Goal: Task Accomplishment & Management: Manage account settings

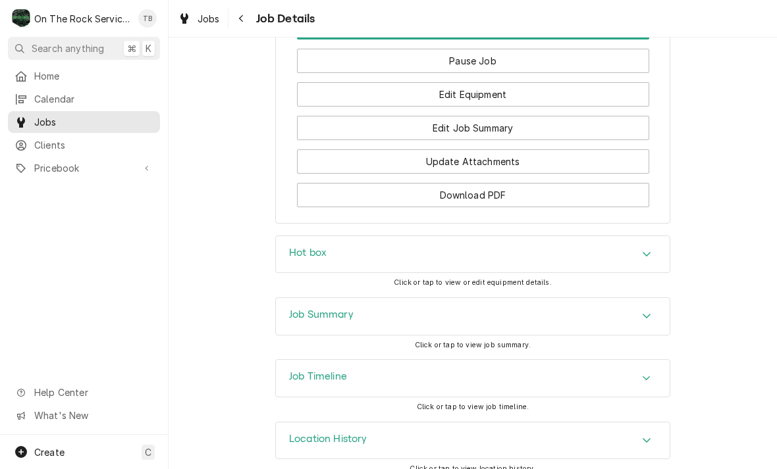
scroll to position [1555, 0]
click at [659, 251] on div "Hot box" at bounding box center [473, 254] width 394 height 37
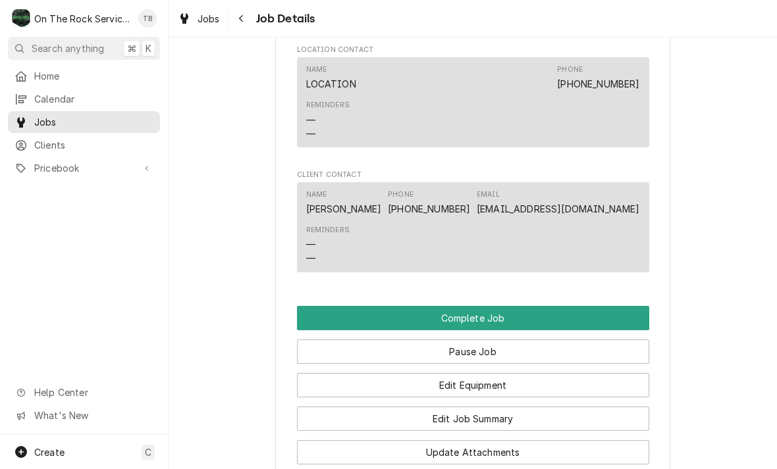
scroll to position [1314, 0]
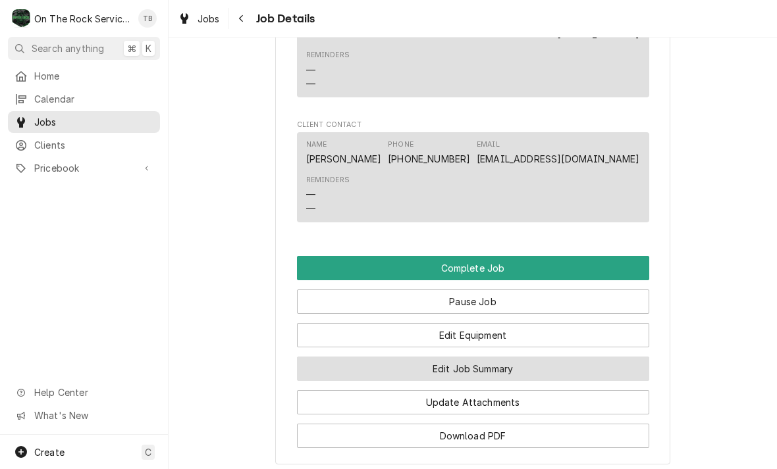
click at [496, 371] on button "Edit Job Summary" at bounding box center [473, 369] width 352 height 24
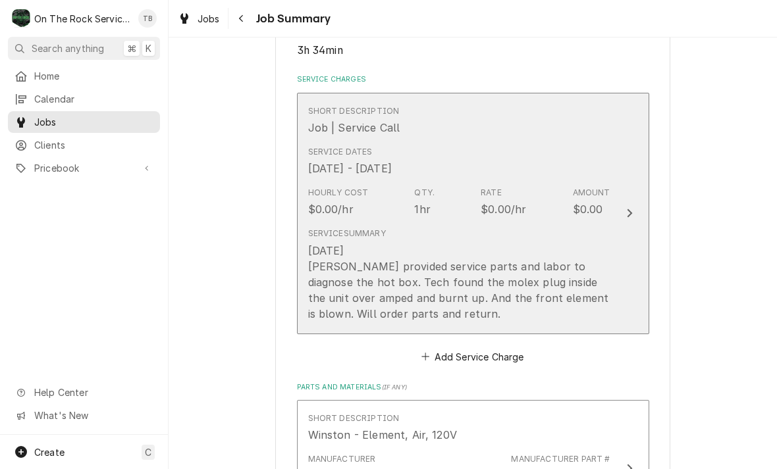
click at [560, 319] on div "Service Summary 8-28-2025 Ray provided service parts and labor to diagnose the …" at bounding box center [459, 274] width 302 height 104
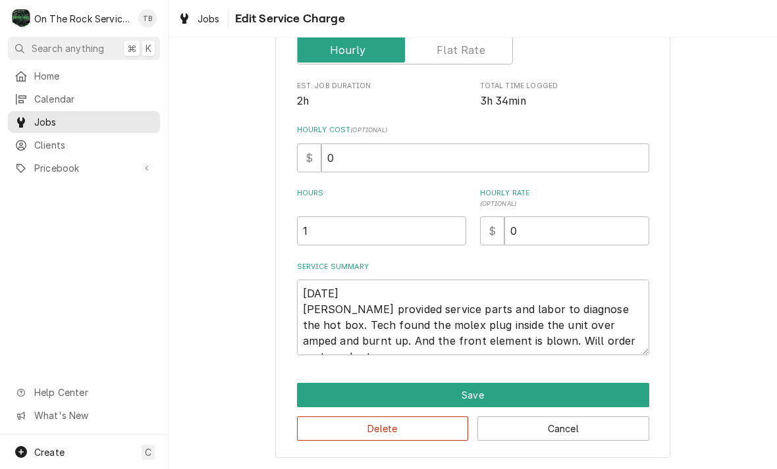
type textarea "x"
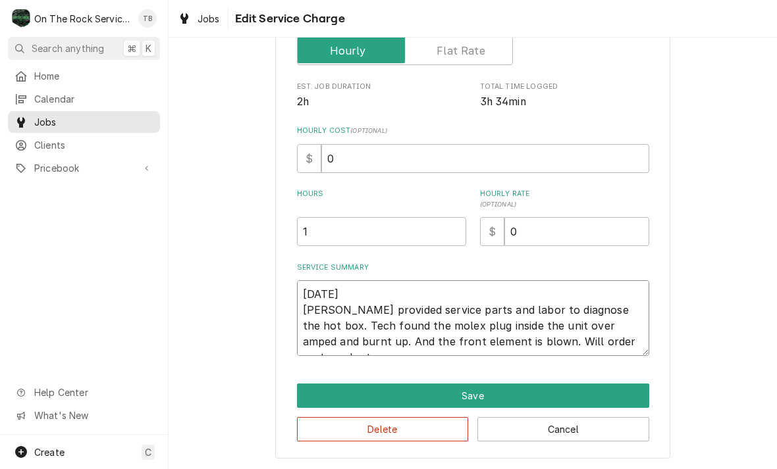
click at [633, 345] on textarea "8-28-2025 Ray provided service parts and labor to diagnose the hot box. Tech fo…" at bounding box center [473, 318] width 352 height 76
type textarea "8-28-2025 Ray provided service parts and labor to diagnose the hot box. Tech fo…"
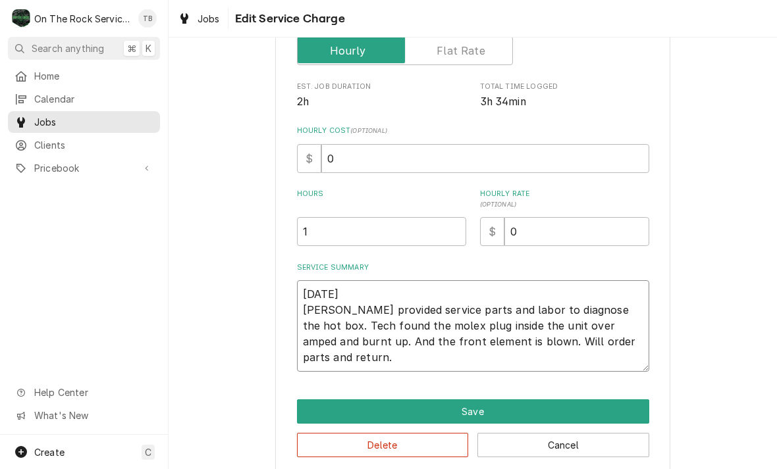
type textarea "x"
type textarea "8-28-2025 Ray provided service parts and labor to diagnose the hot box. Tech fo…"
type textarea "x"
type textarea "8-28-2025 Ray provided service parts and labor to diagnose the hot box. Tech fo…"
type textarea "x"
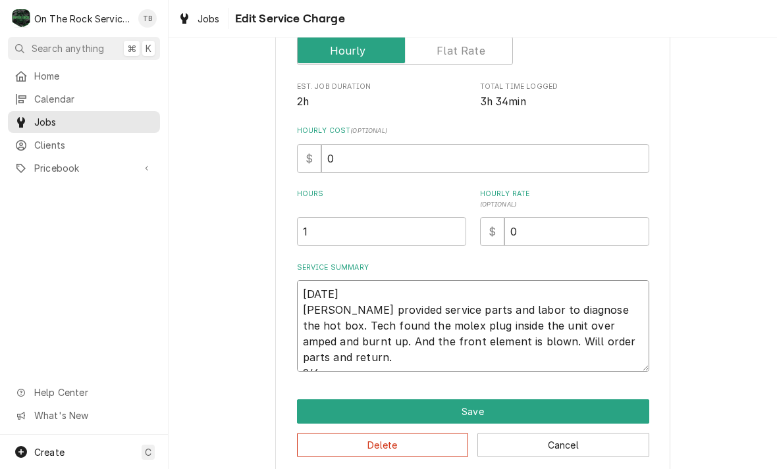
type textarea "8-28-2025 Ray provided service parts and labor to diagnose the hot box. Tech fo…"
type textarea "x"
type textarea "8-28-2025 Ray provided service parts and labor to diagnose the hot box. Tech fo…"
type textarea "x"
type textarea "8-28-2025 Ray provided service parts and labor to diagnose the hot box. Tech fo…"
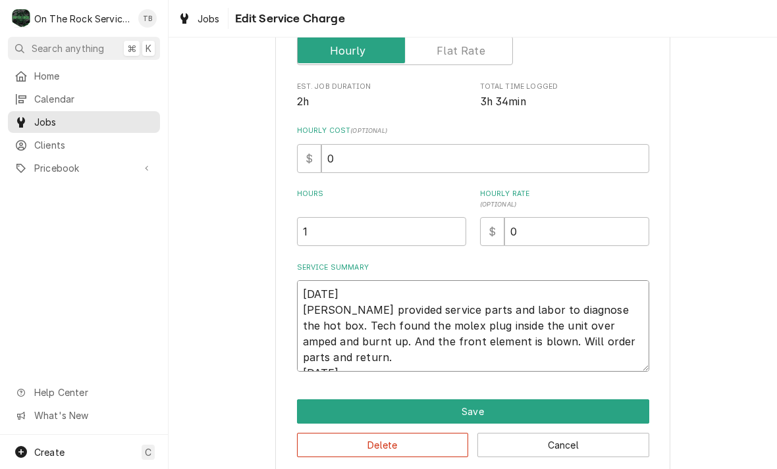
type textarea "x"
type textarea "8-28-2025 Ray provided service parts and labor to diagnose the hot box. Tech fo…"
type textarea "x"
type textarea "8-28-2025 Ray provided service parts and labor to diagnose the hot box. Tech fo…"
type textarea "x"
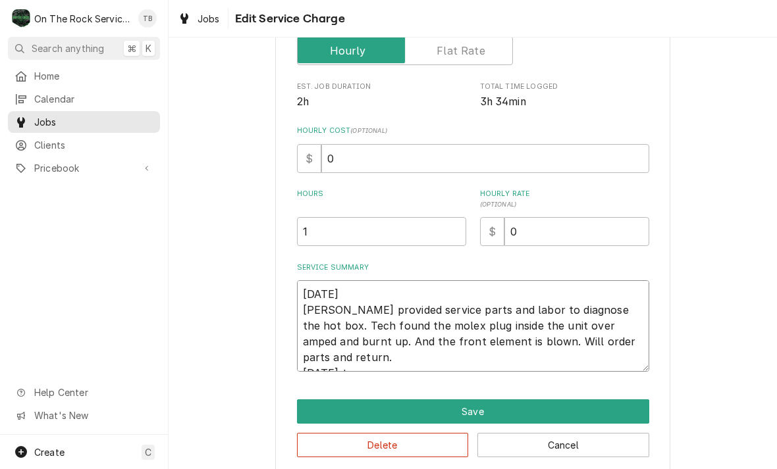
type textarea "8-28-2025 Ray provided service parts and labor to diagnose the hot box. Tech fo…"
type textarea "x"
type textarea "8-28-2025 Ray provided service parts and labor to diagnose the hot box. Tech fo…"
type textarea "x"
type textarea "8-28-2025 Ray provided service parts and labor to diagnose the hot box. Tech fo…"
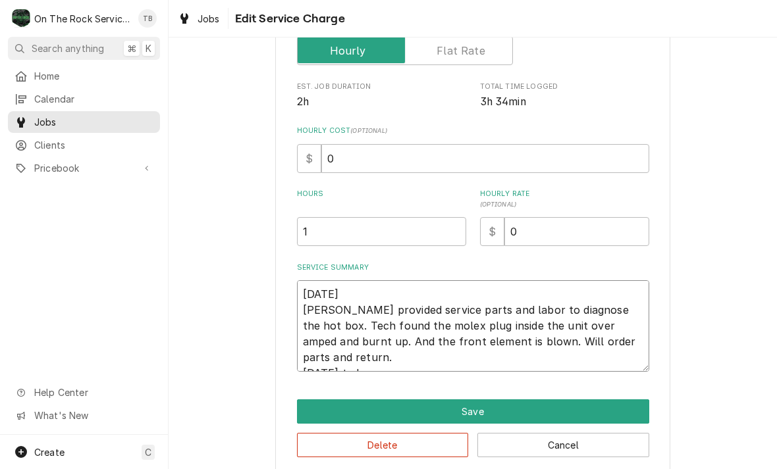
type textarea "x"
type textarea "8-28-2025 Ray provided service parts and labor to diagnose the hot box. Tech fo…"
type textarea "x"
type textarea "8-28-2025 Ray provided service parts and labor to diagnose the hot box. Tech fo…"
type textarea "x"
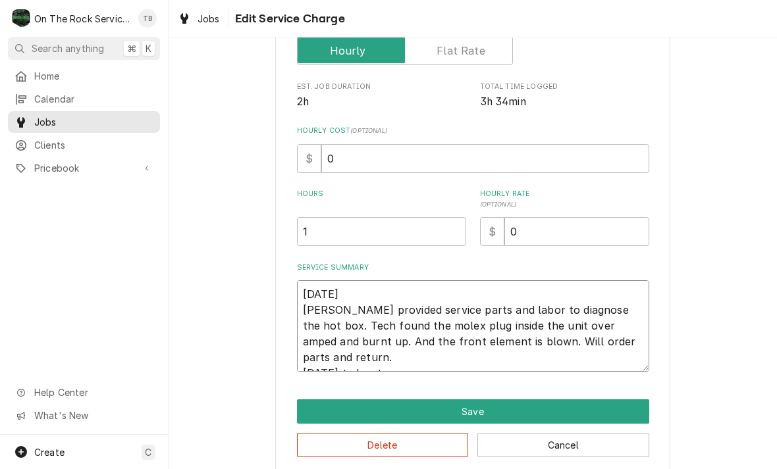
type textarea "8-28-2025 Ray provided service parts and labor to diagnose the hot box. Tech fo…"
type textarea "x"
type textarea "8-28-2025 Ray provided service parts and labor to diagnose the hot box. Tech fo…"
type textarea "x"
type textarea "8-28-2025 Ray provided service parts and labor to diagnose the hot box. Tech fo…"
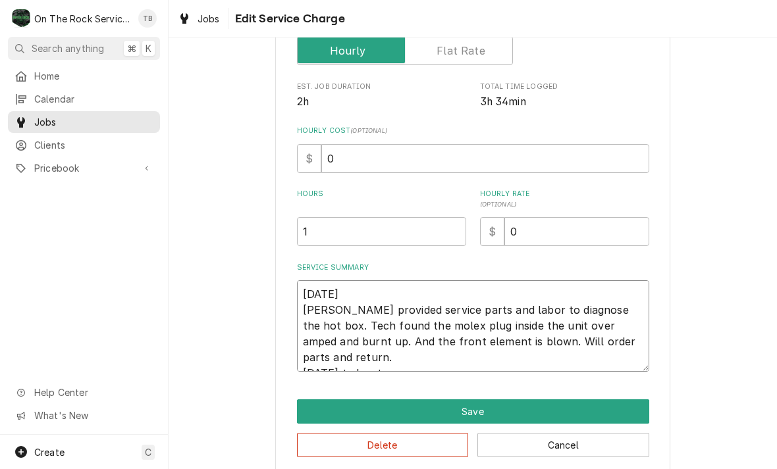
type textarea "x"
type textarea "8-28-2025 Ray provided service parts and labor to diagnose the hot box. Tech fo…"
type textarea "x"
type textarea "8-28-2025 Ray provided service parts and labor to diagnose the hot box. Tech fo…"
type textarea "x"
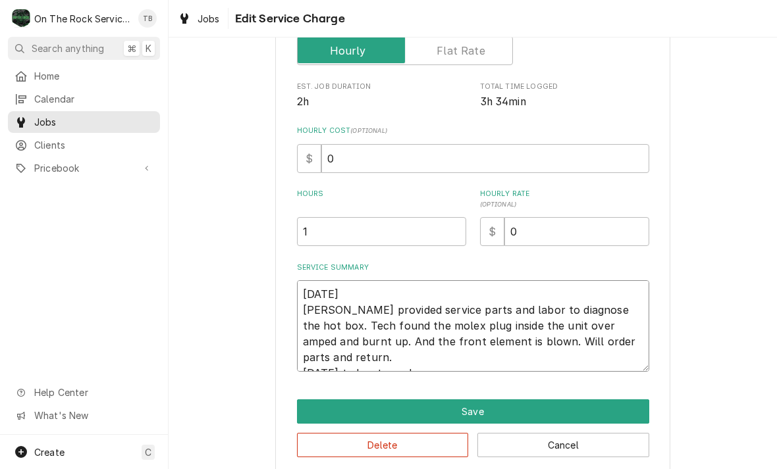
type textarea "8-28-2025 Ray provided service parts and labor to diagnose the hot box. Tech fo…"
type textarea "x"
type textarea "8-28-2025 Ray provided service parts and labor to diagnose the hot box. Tech fo…"
type textarea "x"
type textarea "8-28-2025 Ray provided service parts and labor to diagnose the hot box. Tech fo…"
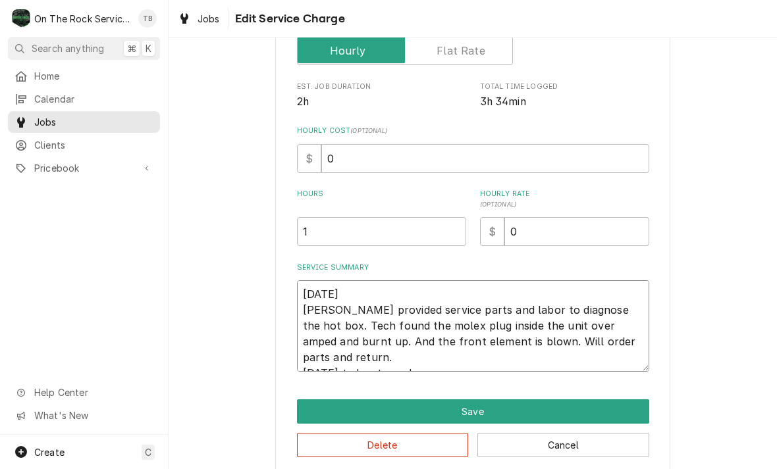
type textarea "x"
type textarea "8-28-2025 Ray provided service parts and labor to diagnose the hot box. Tech fo…"
type textarea "x"
type textarea "8-28-2025 Ray provided service parts and labor to diagnose the hot box. Tech fo…"
type textarea "x"
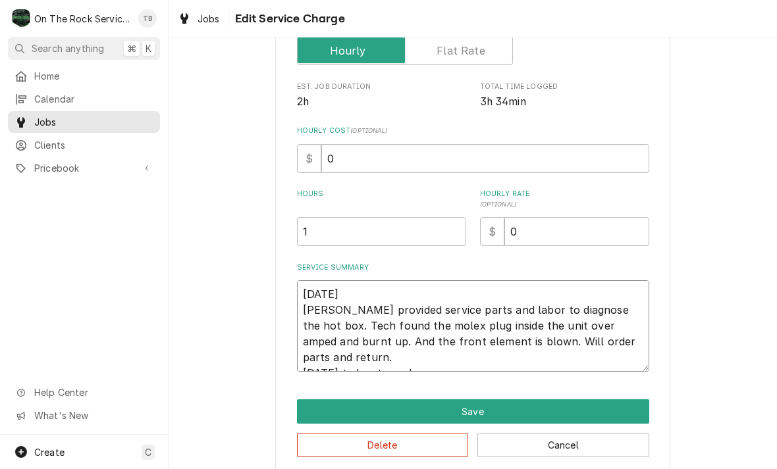
type textarea "8-28-2025 Ray provided service parts and labor to diagnose the hot box. Tech fo…"
type textarea "x"
type textarea "8-28-2025 Ray provided service parts and labor to diagnose the hot box. Tech fo…"
type textarea "x"
type textarea "8-28-2025 Ray provided service parts and labor to diagnose the hot box. Tech fo…"
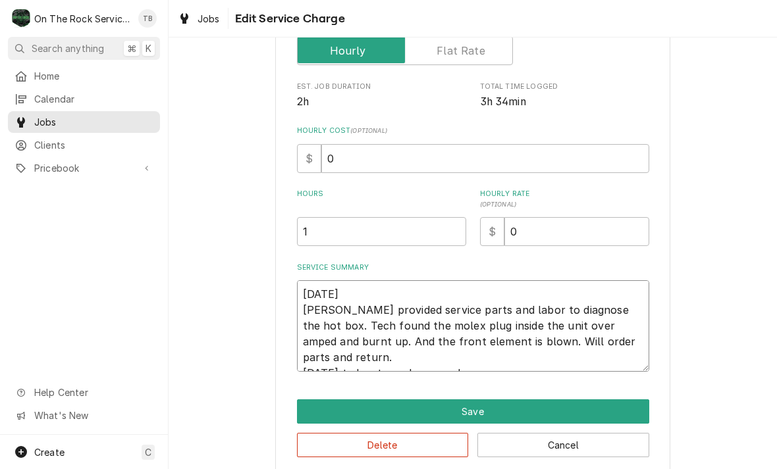
type textarea "x"
type textarea "8-28-2025 Ray provided service parts and labor to diagnose the hot box. Tech fo…"
type textarea "x"
type textarea "8-28-2025 Ray provided service parts and labor to diagnose the hot box. Tech fo…"
type textarea "x"
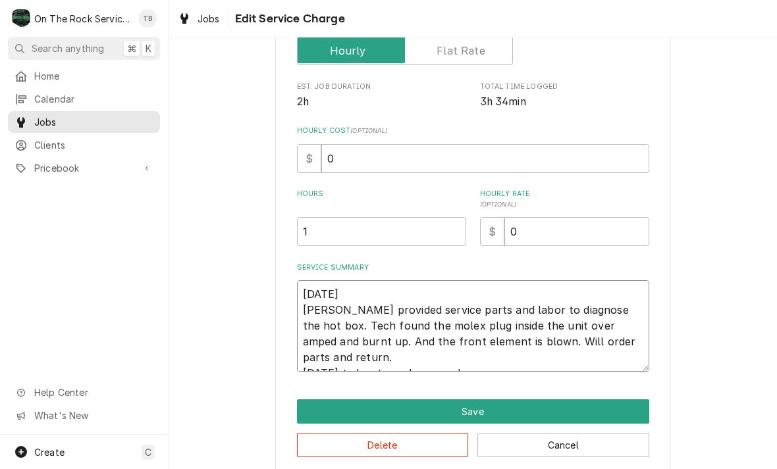
type textarea "8-28-2025 Ray provided service parts and labor to diagnose the hot box. Tech fo…"
type textarea "x"
type textarea "8-28-2025 Ray provided service parts and labor to diagnose the hot box. Tech fo…"
type textarea "x"
type textarea "8-28-2025 Ray provided service parts and labor to diagnose the hot box. Tech fo…"
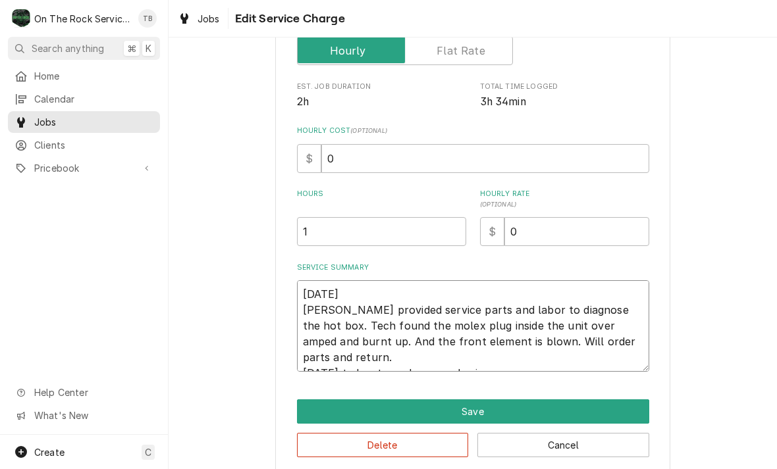
type textarea "x"
type textarea "8-28-2025 Ray provided service parts and labor to diagnose the hot box. Tech fo…"
type textarea "x"
type textarea "8-28-2025 Ray provided service parts and labor to diagnose the hot box. Tech fo…"
type textarea "x"
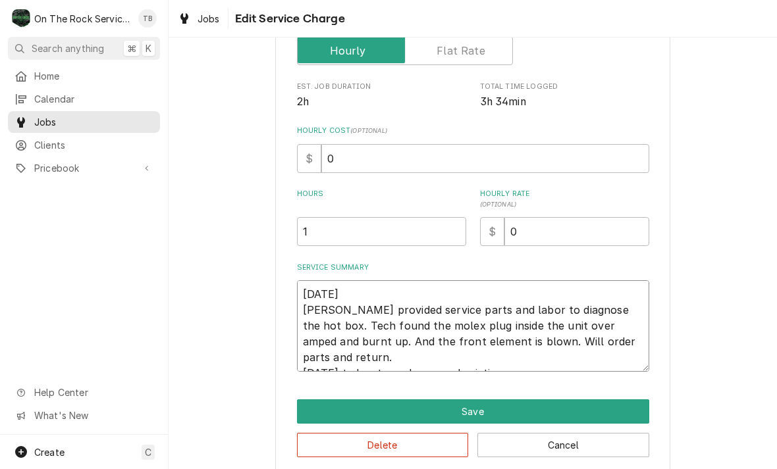
type textarea "8-28-2025 Ray provided service parts and labor to diagnose the hot box. Tech fo…"
type textarea "x"
type textarea "8-28-2025 Ray provided service parts and labor to diagnose the hot box. Tech fo…"
type textarea "x"
type textarea "8-28-2025 Ray provided service parts and labor to diagnose the hot box. Tech fo…"
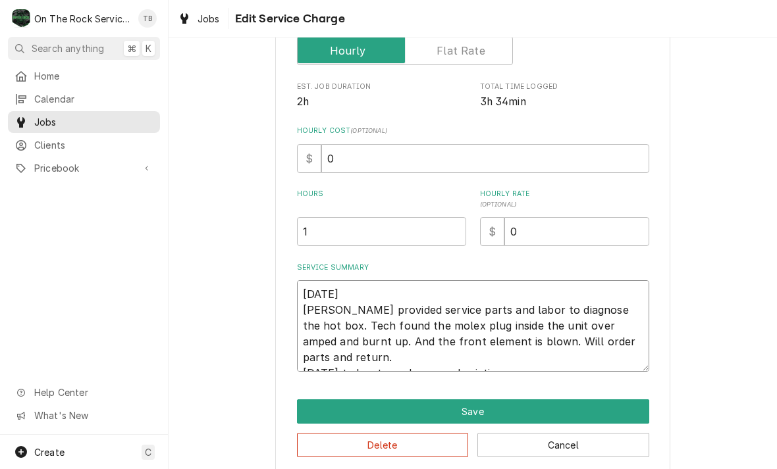
type textarea "x"
type textarea "8-28-2025 Ray provided service parts and labor to diagnose the hot box. Tech fo…"
type textarea "x"
type textarea "8-28-2025 Ray provided service parts and labor to diagnose the hot box. Tech fo…"
type textarea "x"
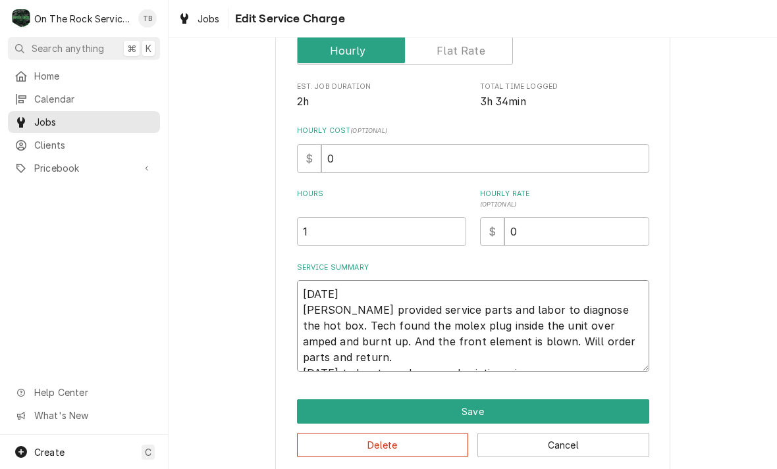
type textarea "8-28-2025 Ray provided service parts and labor to diagnose the hot box. Tech fo…"
type textarea "x"
type textarea "8-28-2025 Ray provided service parts and labor to diagnose the hot box. Tech fo…"
type textarea "x"
type textarea "8-28-2025 Ray provided service parts and labor to diagnose the hot box. Tech fo…"
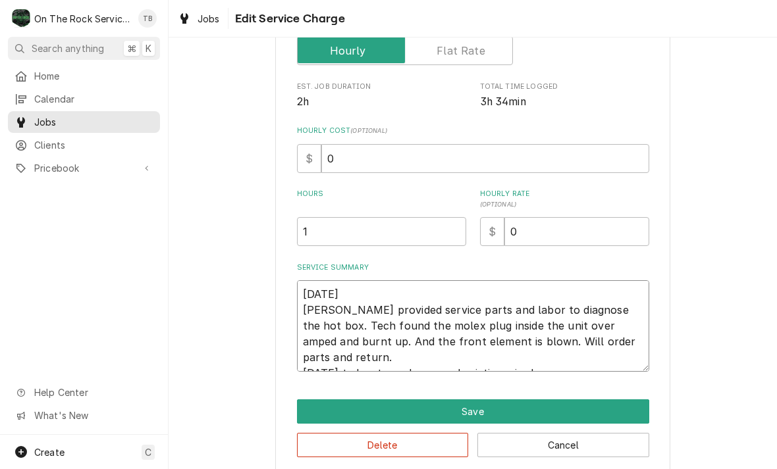
type textarea "x"
type textarea "8-28-2025 Ray provided service parts and labor to diagnose the hot box. Tech fo…"
type textarea "x"
type textarea "8-28-2025 Ray provided service parts and labor to diagnose the hot box. Tech fo…"
type textarea "x"
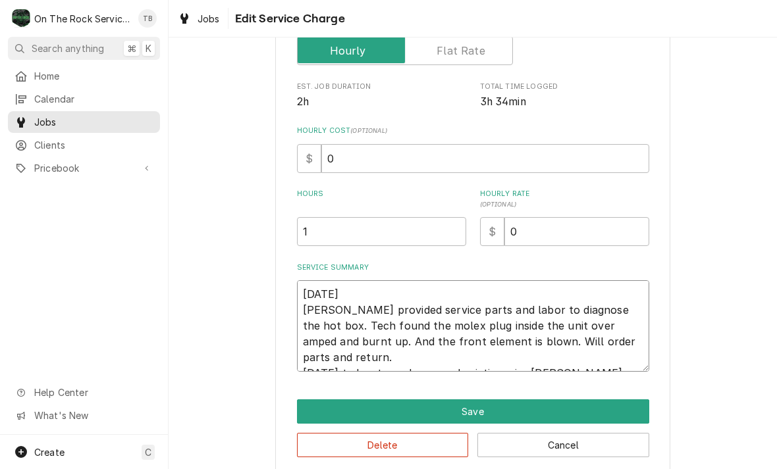
type textarea "8-28-2025 Ray provided service parts and labor to diagnose the hot box. Tech fo…"
type textarea "x"
type textarea "8-28-2025 Ray provided service parts and labor to diagnose the hot box. Tech fo…"
type textarea "x"
type textarea "8-28-2025 Ray provided service parts and labor to diagnose the hot box. Tech fo…"
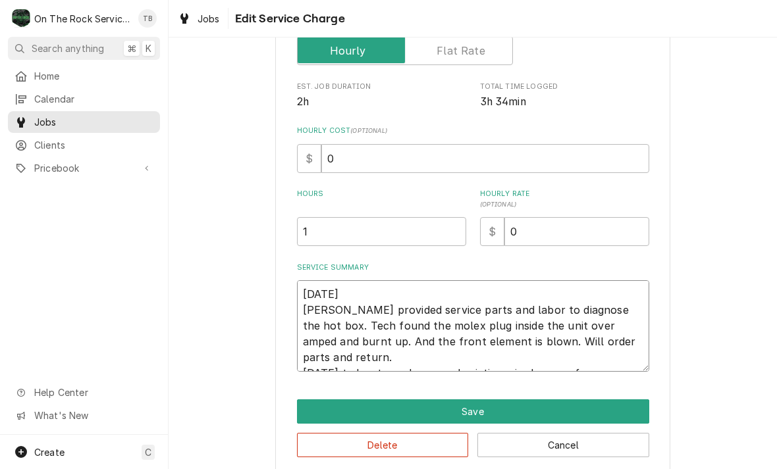
type textarea "x"
type textarea "8-28-2025 Ray provided service parts and labor to diagnose the hot box. Tech fo…"
type textarea "x"
type textarea "8-28-2025 Ray provided service parts and labor to diagnose the hot box. Tech fo…"
type textarea "x"
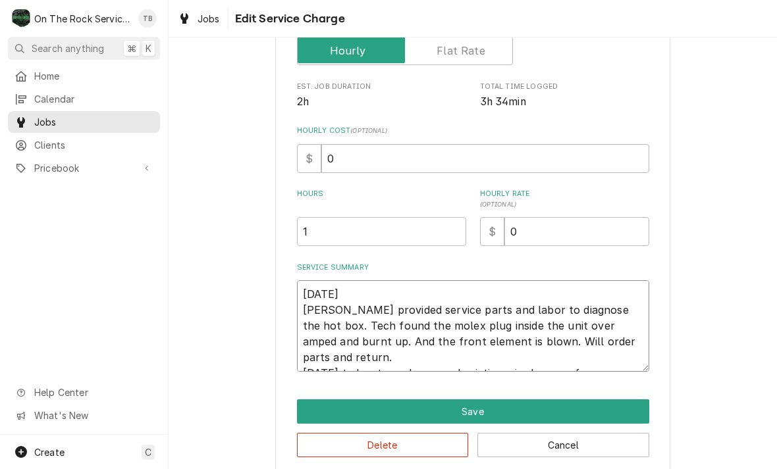
type textarea "8-28-2025 Ray provided service parts and labor to diagnose the hot box. Tech fo…"
type textarea "x"
type textarea "8-28-2025 Ray provided service parts and labor to diagnose the hot box. Tech fo…"
type textarea "x"
type textarea "8-28-2025 Ray provided service parts and labor to diagnose the hot box. Tech fo…"
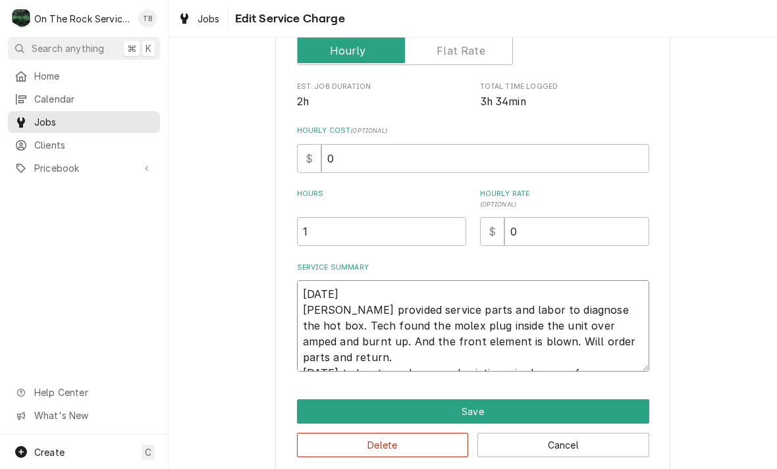
type textarea "x"
type textarea "8-28-2025 Ray provided service parts and labor to diagnose the hot box. Tech fo…"
type textarea "x"
type textarea "8-28-2025 Ray provided service parts and labor to diagnose the hot box. Tech fo…"
type textarea "x"
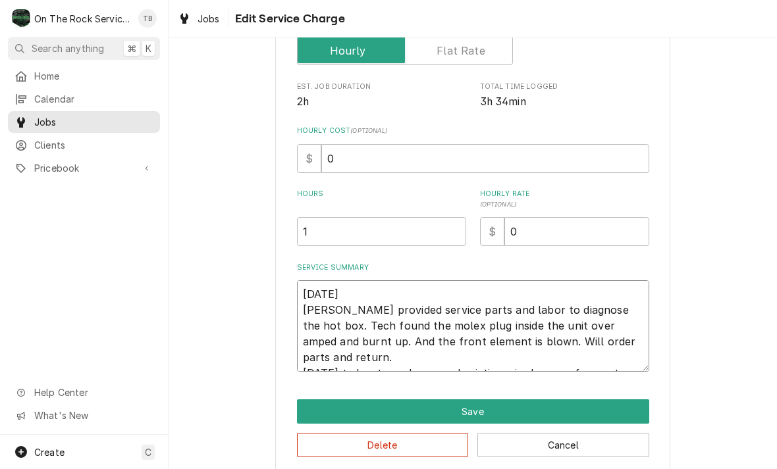
type textarea "8-28-2025 Ray provided service parts and labor to diagnose the hot box. Tech fo…"
type textarea "x"
type textarea "8-28-2025 Ray provided service parts and labor to diagnose the hot box. Tech fo…"
type textarea "x"
type textarea "8-28-2025 Ray provided service parts and labor to diagnose the hot box. Tech fo…"
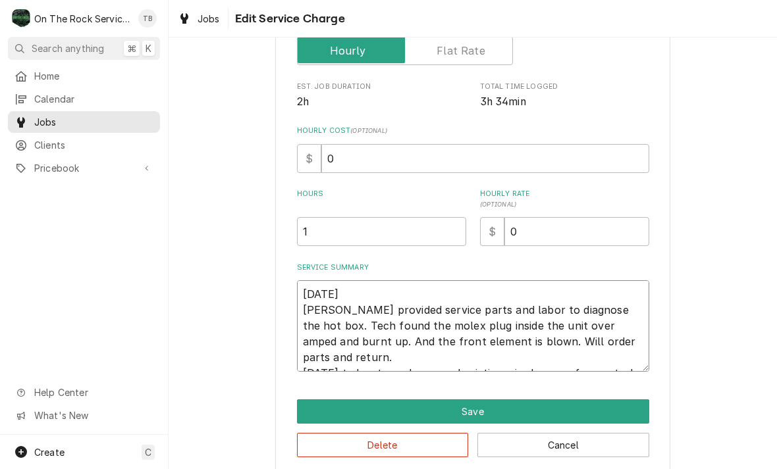
type textarea "x"
type textarea "8-28-2025 Ray provided service parts and labor to diagnose the hot box. Tech fo…"
type textarea "x"
type textarea "8-28-2025 Ray provided service parts and labor to diagnose the hot box. Tech fo…"
type textarea "x"
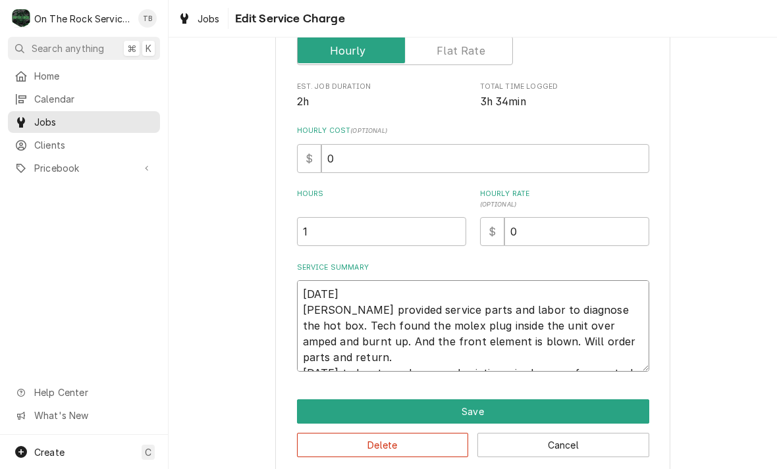
type textarea "8-28-2025 Ray provided service parts and labor to diagnose the hot box. Tech fo…"
type textarea "x"
type textarea "8-28-2025 Ray provided service parts and labor to diagnose the hot box. Tech fo…"
type textarea "x"
type textarea "8-28-2025 Ray provided service parts and labor to diagnose the hot box. Tech fo…"
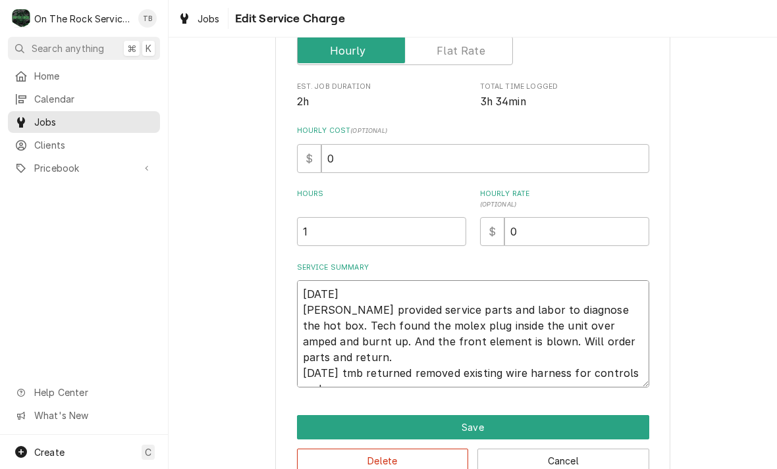
type textarea "x"
type textarea "8-28-2025 Ray provided service parts and labor to diagnose the hot box. Tech fo…"
type textarea "x"
type textarea "8-28-2025 Ray provided service parts and labor to diagnose the hot box. Tech fo…"
type textarea "x"
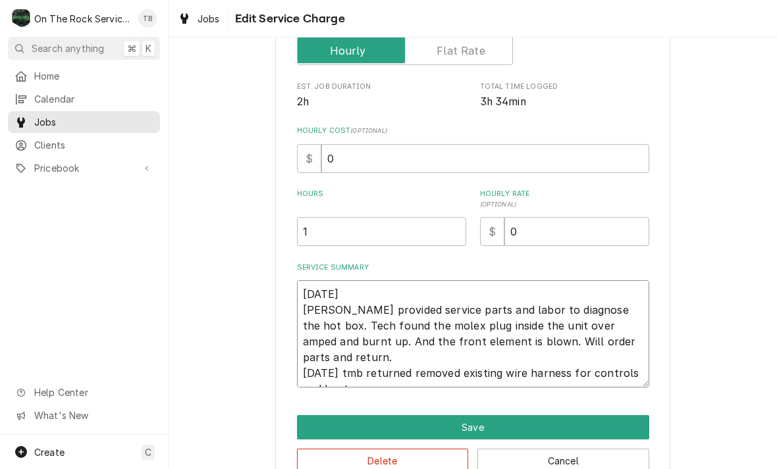
type textarea "8-28-2025 Ray provided service parts and labor to diagnose the hot box. Tech fo…"
type textarea "x"
type textarea "8-28-2025 Ray provided service parts and labor to diagnose the hot box. Tech fo…"
type textarea "x"
type textarea "8-28-2025 Ray provided service parts and labor to diagnose the hot box. Tech fo…"
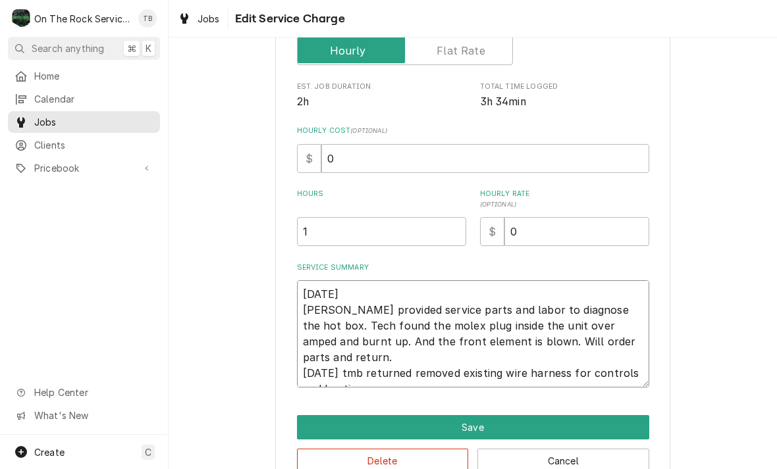
type textarea "x"
type textarea "8-28-2025 Ray provided service parts and labor to diagnose the hot box. Tech fo…"
type textarea "x"
type textarea "8-28-2025 Ray provided service parts and labor to diagnose the hot box. Tech fo…"
type textarea "x"
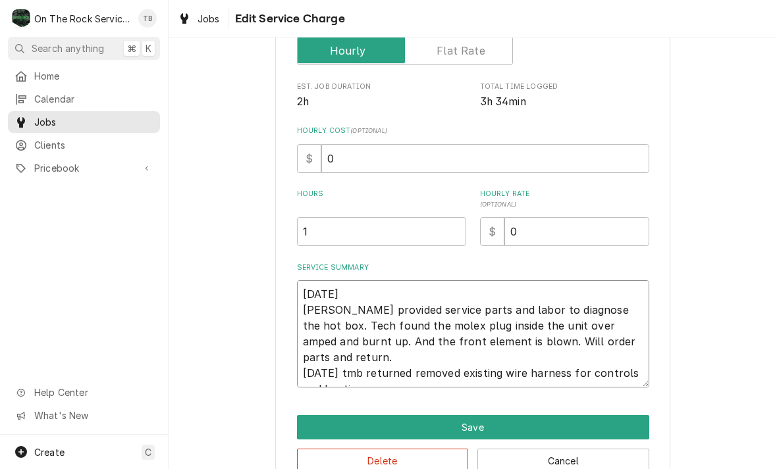
type textarea "8-28-2025 Ray provided service parts and labor to diagnose the hot box. Tech fo…"
type textarea "x"
type textarea "8-28-2025 Ray provided service parts and labor to diagnose the hot box. Tech fo…"
type textarea "x"
type textarea "8-28-2025 Ray provided service parts and labor to diagnose the hot box. Tech fo…"
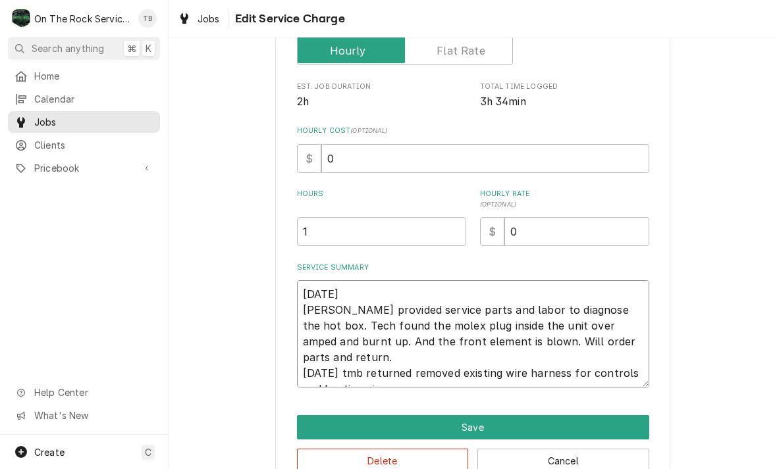
type textarea "x"
type textarea "8-28-2025 Ray provided service parts and labor to diagnose the hot box. Tech fo…"
type textarea "x"
type textarea "8-28-2025 Ray provided service parts and labor to diagnose the hot box. Tech fo…"
type textarea "x"
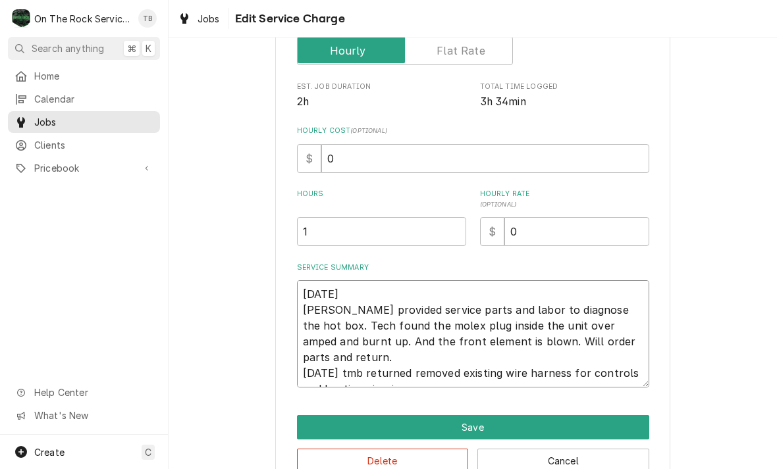
type textarea "8-28-2025 Ray provided service parts and labor to diagnose the hot box. Tech fo…"
type textarea "x"
type textarea "8-28-2025 Ray provided service parts and labor to diagnose the hot box. Tech fo…"
type textarea "x"
type textarea "8-28-2025 Ray provided service parts and labor to diagnose the hot box. Tech fo…"
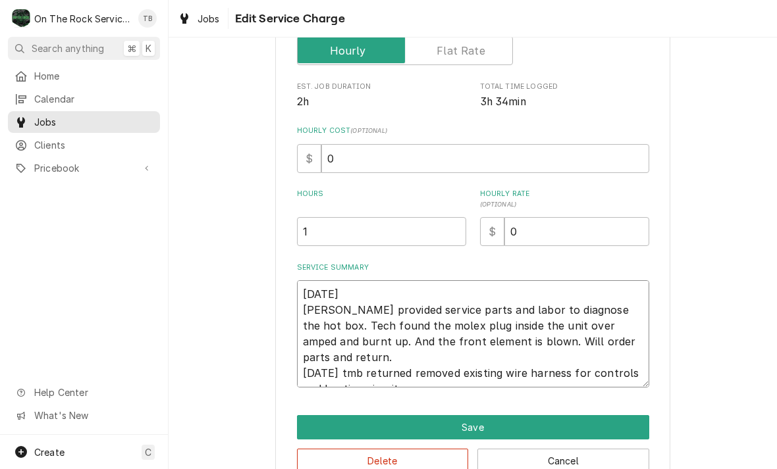
type textarea "x"
type textarea "8-28-2025 Ray provided service parts and labor to diagnose the hot box. Tech fo…"
type textarea "x"
type textarea "8-28-2025 Ray provided service parts and labor to diagnose the hot box. Tech fo…"
type textarea "x"
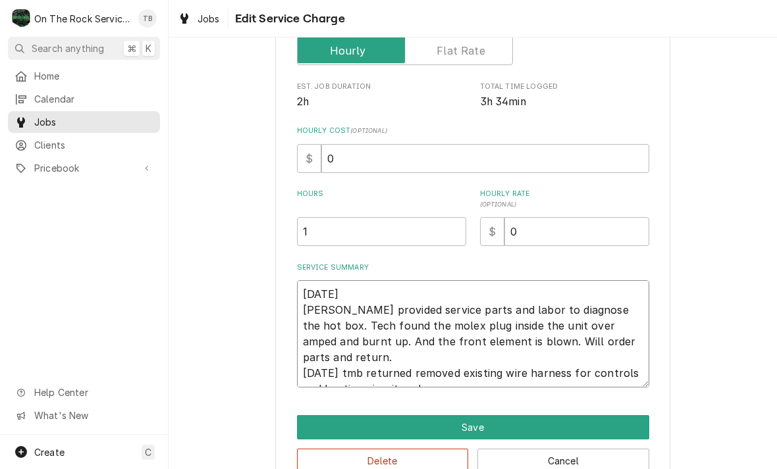
type textarea "8-28-2025 Ray provided service parts and labor to diagnose the hot box. Tech fo…"
type textarea "x"
type textarea "8-28-2025 Ray provided service parts and labor to diagnose the hot box. Tech fo…"
type textarea "x"
type textarea "8-28-2025 Ray provided service parts and labor to diagnose the hot box. Tech fo…"
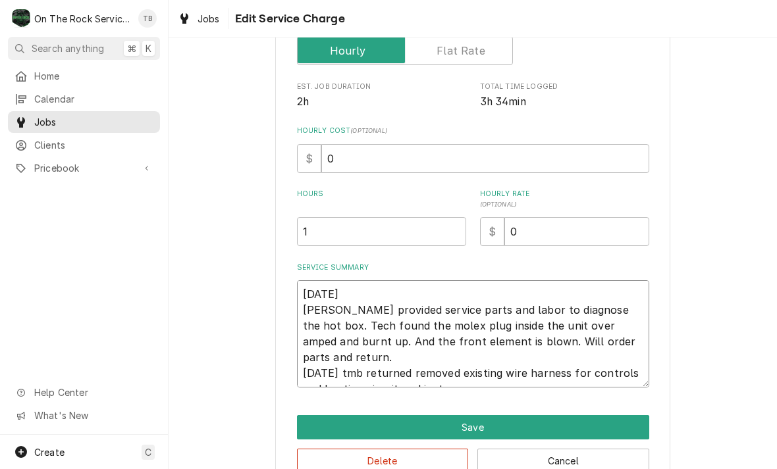
type textarea "x"
type textarea "8-28-2025 Ray provided service parts and labor to diagnose the hot box. Tech fo…"
type textarea "x"
type textarea "8-28-2025 Ray provided service parts and labor to diagnose the hot box. Tech fo…"
type textarea "x"
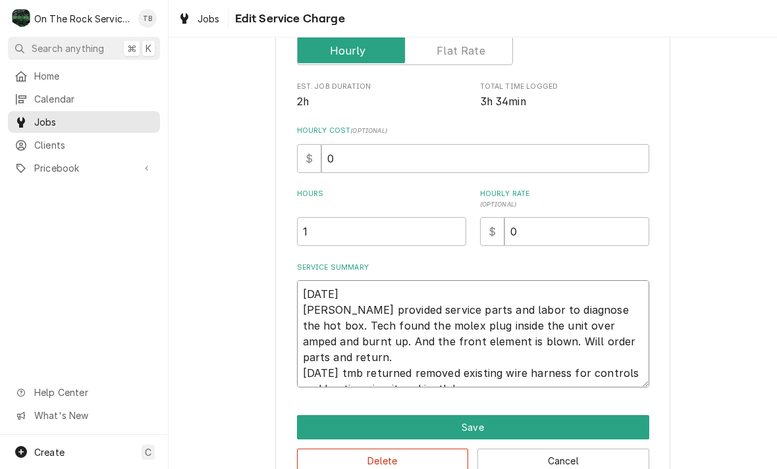
type textarea "8-28-2025 Ray provided service parts and labor to diagnose the hot box. Tech fo…"
type textarea "x"
type textarea "8-28-2025 Ray provided service parts and labor to diagnose the hot box. Tech fo…"
type textarea "x"
type textarea "8-28-2025 Ray provided service parts and labor to diagnose the hot box. Tech fo…"
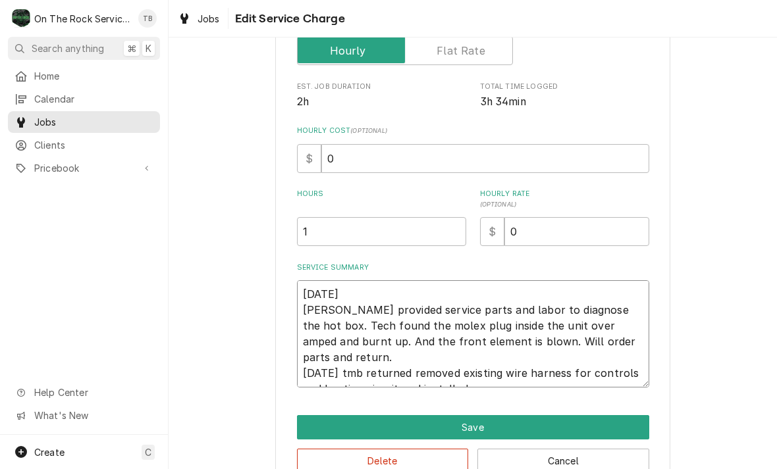
type textarea "x"
type textarea "8-28-2025 Ray provided service parts and labor to diagnose the hot box. Tech fo…"
type textarea "x"
type textarea "8-28-2025 Ray provided service parts and labor to diagnose the hot box. Tech fo…"
type textarea "x"
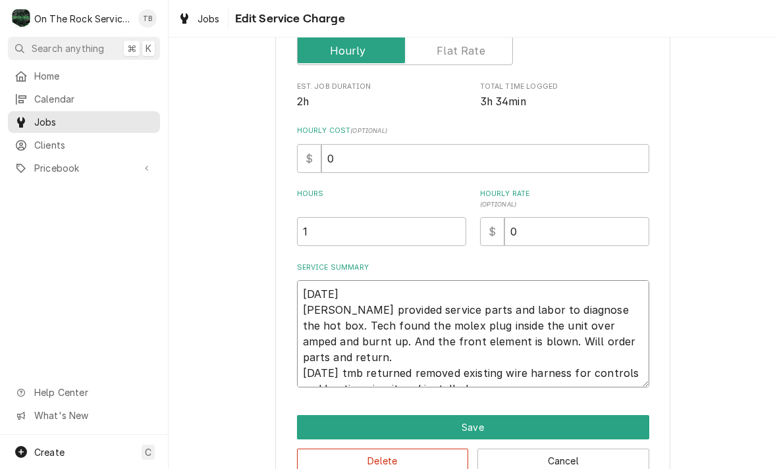
type textarea "8-28-2025 Ray provided service parts and labor to diagnose the hot box. Tech fo…"
type textarea "x"
type textarea "8-28-2025 Ray provided service parts and labor to diagnose the hot box. Tech fo…"
type textarea "x"
type textarea "8-28-2025 Ray provided service parts and labor to diagnose the hot box. Tech fo…"
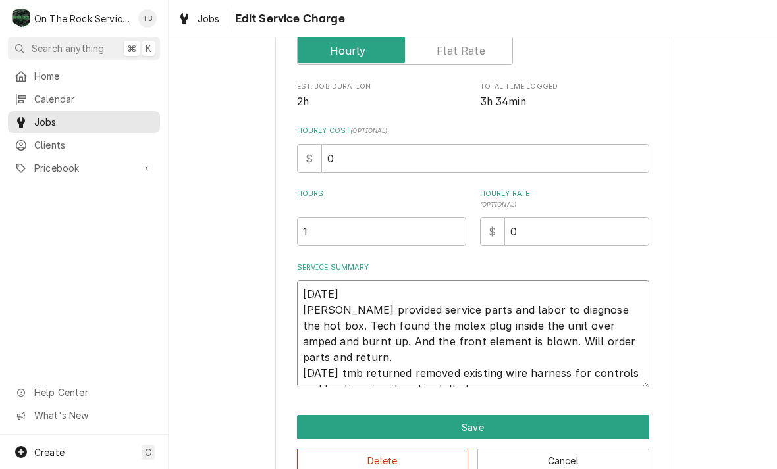
type textarea "x"
type textarea "8-28-2025 Ray provided service parts and labor to diagnose the hot box. Tech fo…"
type textarea "x"
type textarea "8-28-2025 Ray provided service parts and labor to diagnose the hot box. Tech fo…"
type textarea "x"
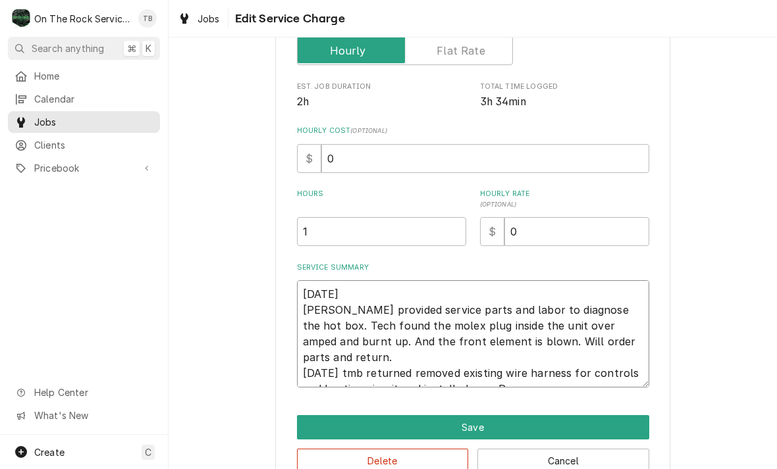
type textarea "8-28-2025 Ray provided service parts and labor to diagnose the hot box. Tech fo…"
type textarea "x"
type textarea "8-28-2025 Ray provided service parts and labor to diagnose the hot box. Tech fo…"
type textarea "x"
type textarea "8-28-2025 Ray provided service parts and labor to diagnose the hot box. Tech fo…"
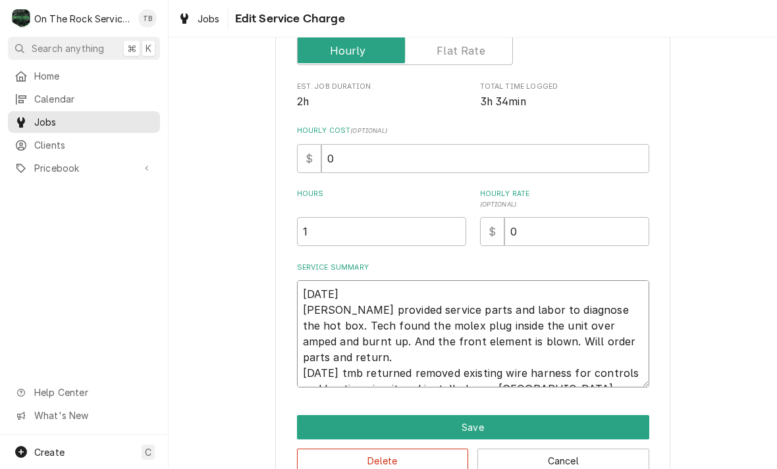
type textarea "x"
type textarea "8-28-2025 Ray provided service parts and labor to diagnose the hot box. Tech fo…"
type textarea "x"
type textarea "8-28-2025 Ray provided service parts and labor to diagnose the hot box. Tech fo…"
type textarea "x"
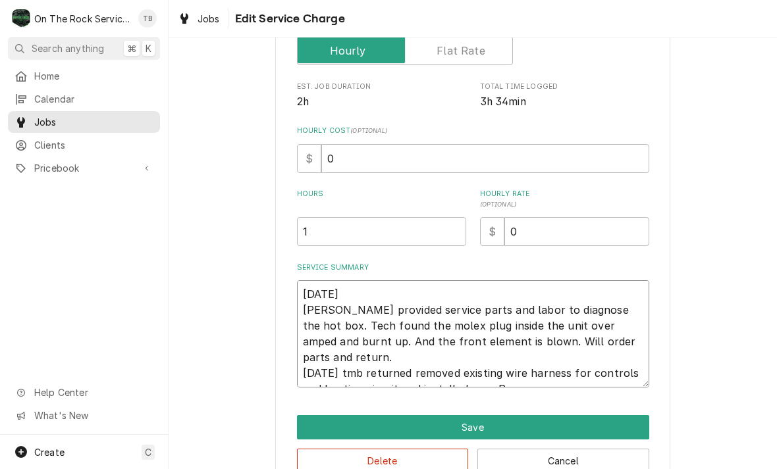
type textarea "8-28-2025 Ray provided service parts and labor to diagnose the hot box. Tech fo…"
type textarea "x"
type textarea "8-28-2025 Ray provided service parts and labor to diagnose the hot box. Tech fo…"
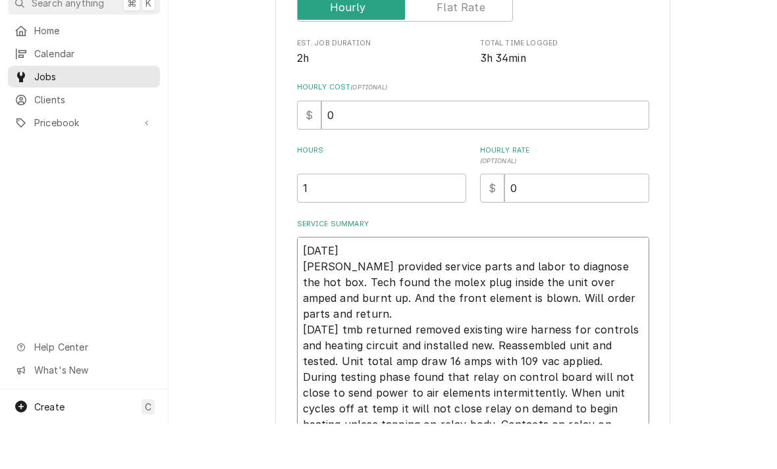
scroll to position [186, 0]
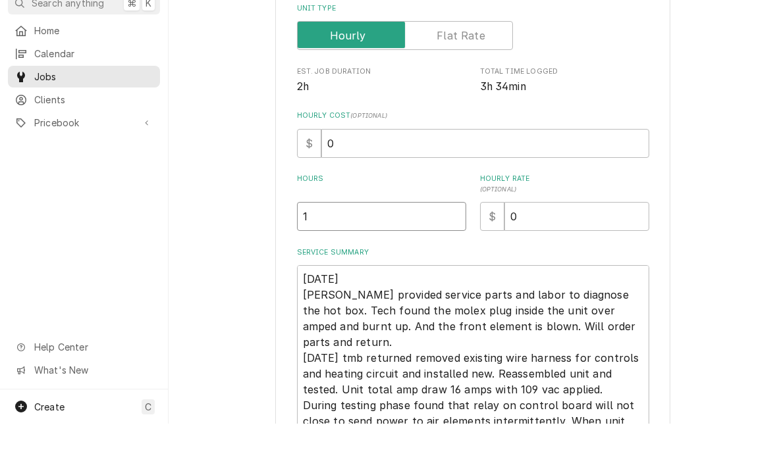
click at [350, 247] on input "1" at bounding box center [381, 261] width 169 height 29
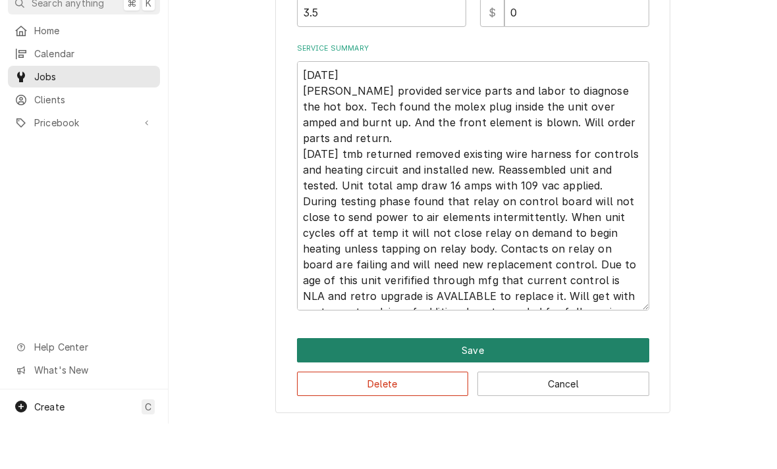
click at [447, 384] on button "Save" at bounding box center [473, 396] width 352 height 24
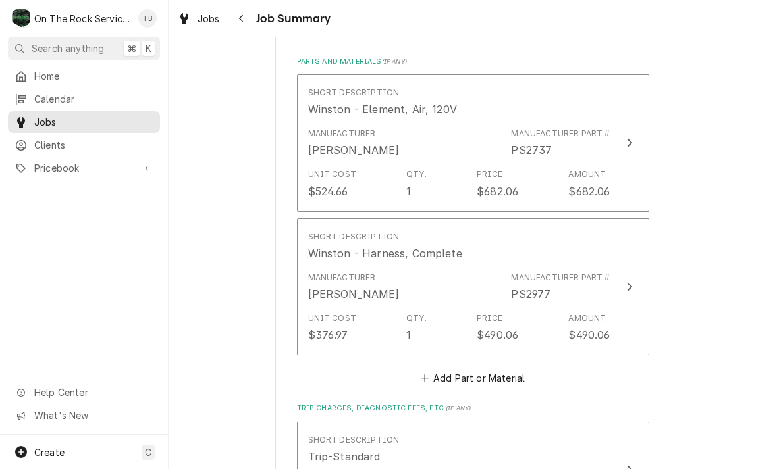
scroll to position [821, 0]
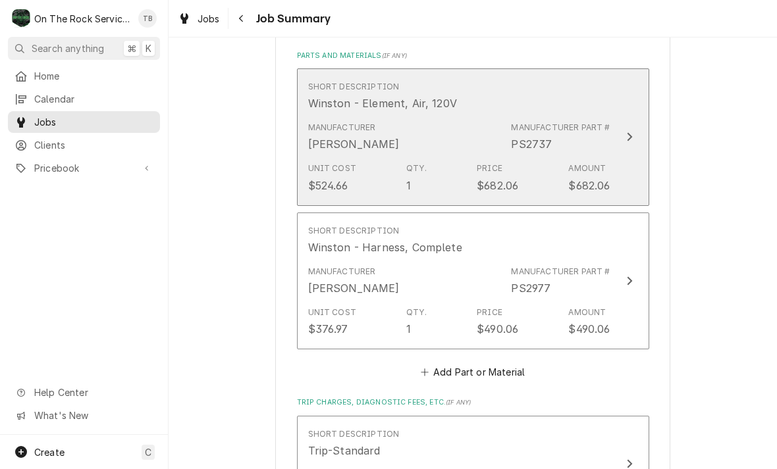
click at [594, 157] on div "Unit Cost $524.66 Qty. 1 Price $682.06 Amount $682.06" at bounding box center [459, 177] width 302 height 41
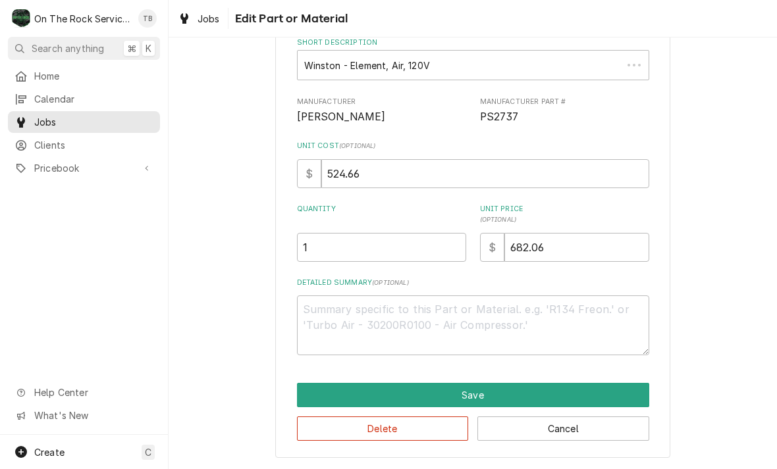
scroll to position [73, 0]
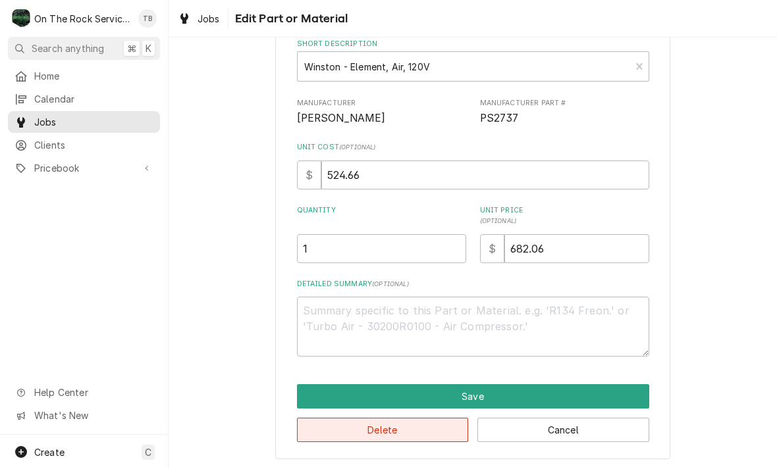
click at [427, 423] on button "Delete" at bounding box center [383, 430] width 172 height 24
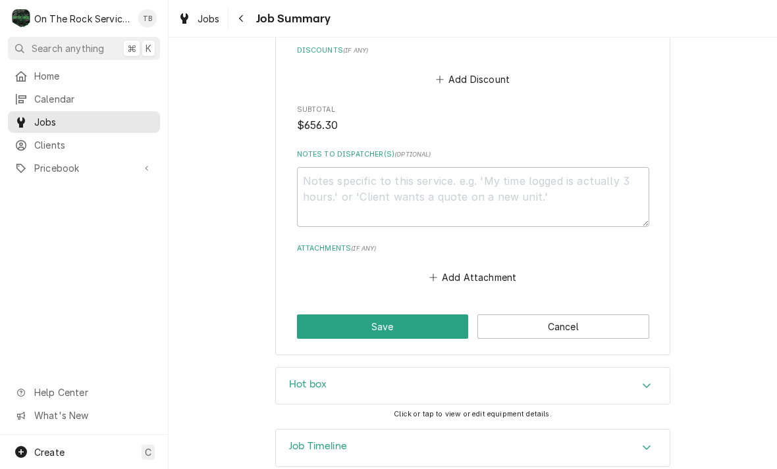
scroll to position [1294, 0]
click at [342, 170] on textarea "Notes to Dispatcher(s) ( optional )" at bounding box center [473, 198] width 352 height 60
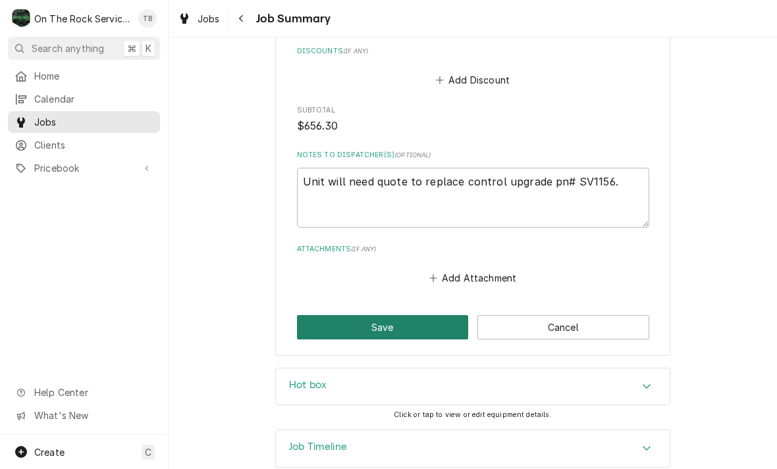
click at [425, 315] on button "Save" at bounding box center [383, 327] width 172 height 24
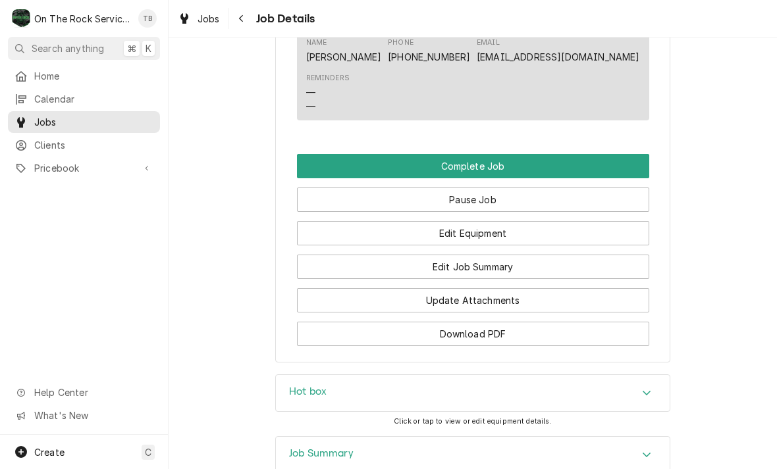
scroll to position [1454, 0]
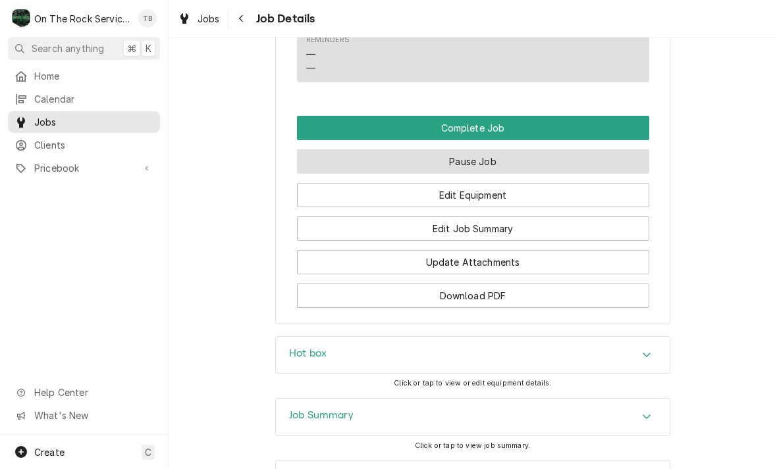
click at [502, 155] on button "Pause Job" at bounding box center [473, 161] width 352 height 24
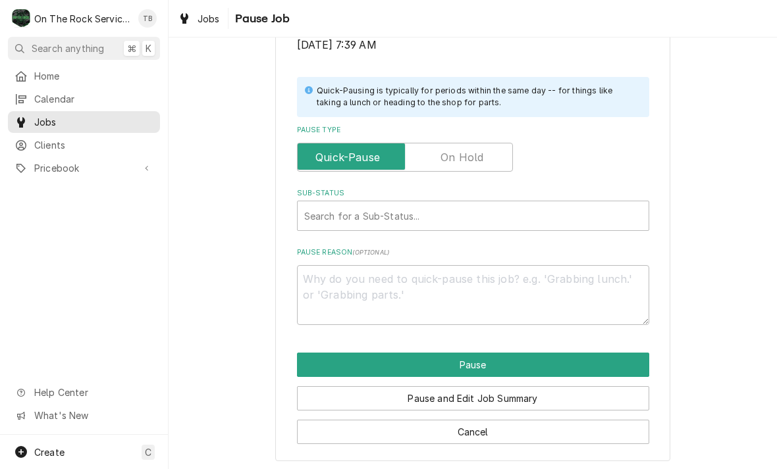
scroll to position [265, 0]
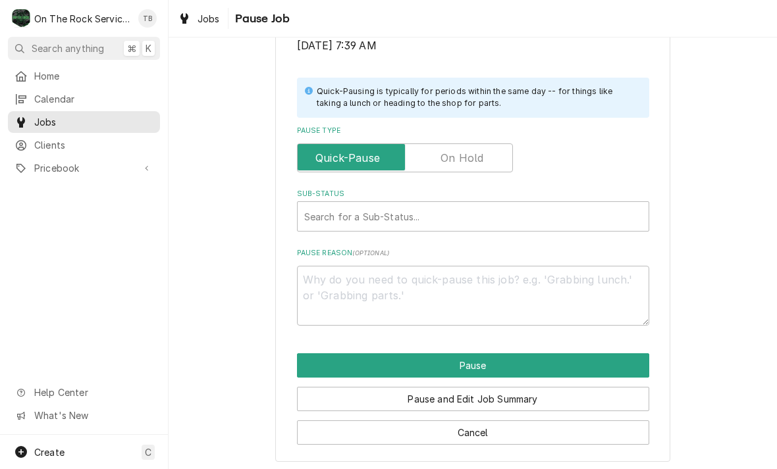
click at [480, 153] on label "Pause Type" at bounding box center [405, 157] width 216 height 29
click at [480, 153] on input "Pause Type" at bounding box center [405, 157] width 204 height 29
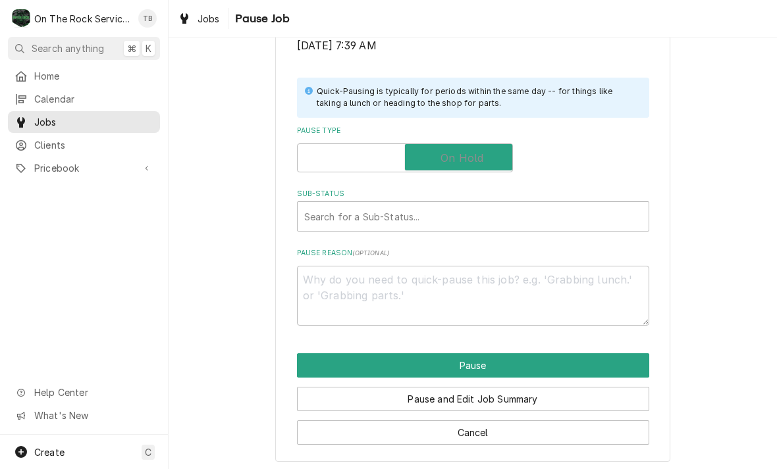
checkbox input "true"
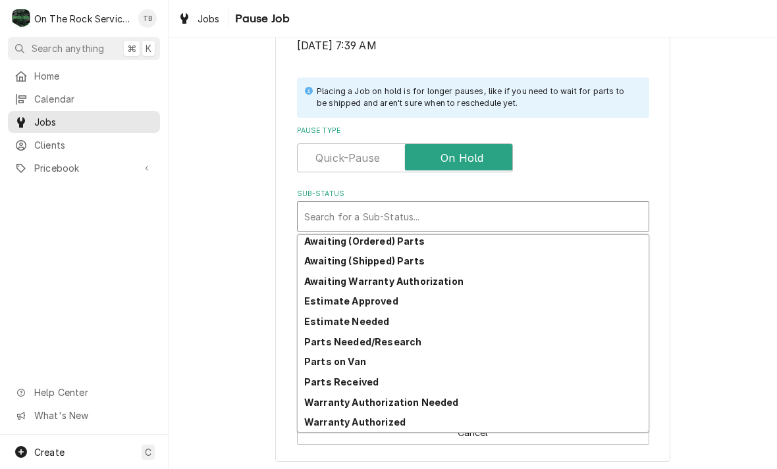
scroll to position [65, 0]
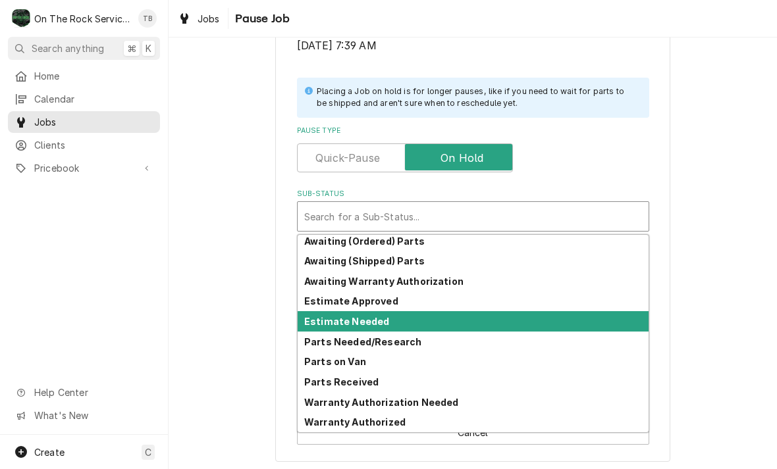
click at [377, 316] on strong "Estimate Needed" at bounding box center [346, 321] width 85 height 11
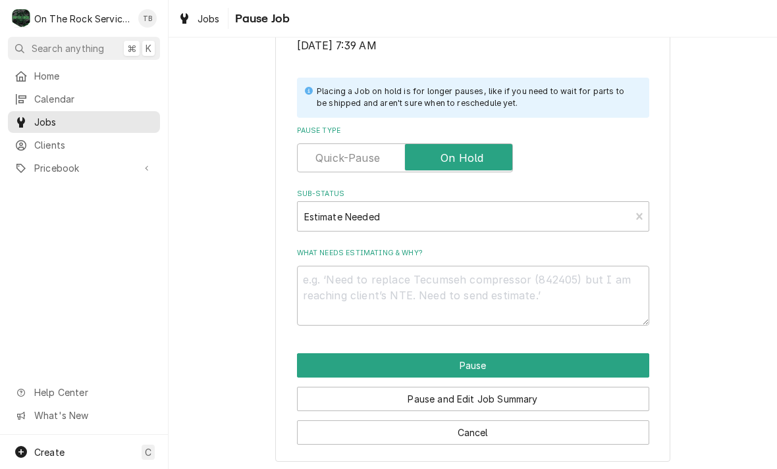
scroll to position [249, 0]
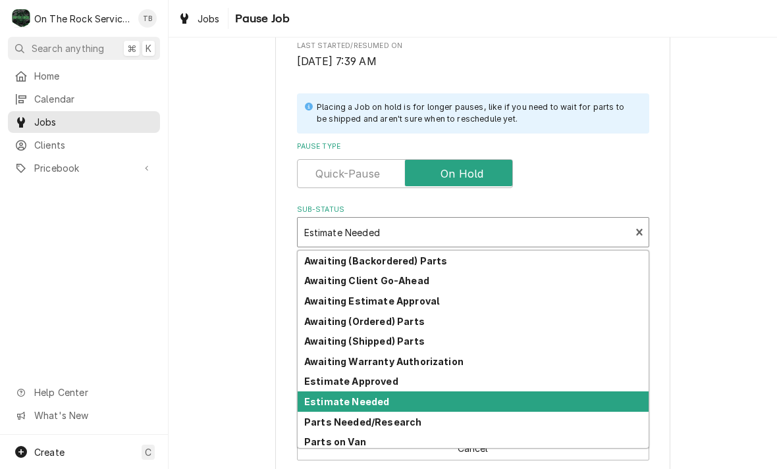
click at [727, 254] on div "Please confirm you'd like to pause this job. Roopairs Job ID JOB-1028 Service T…" at bounding box center [473, 146] width 608 height 687
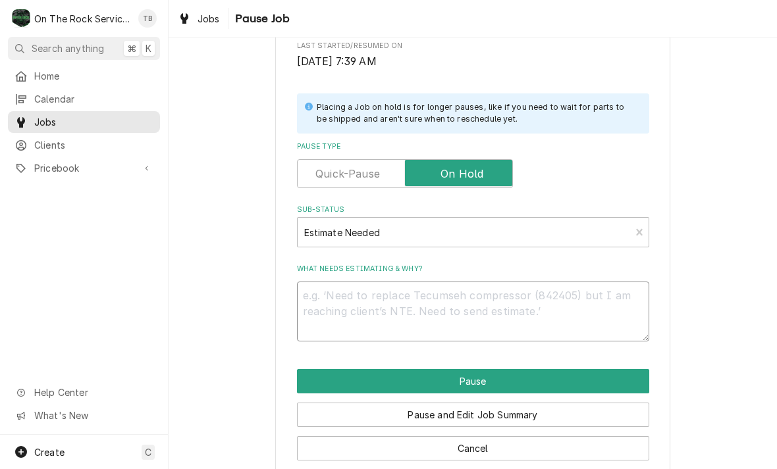
click at [378, 296] on textarea "What needs estimating & why?" at bounding box center [473, 312] width 352 height 60
type textarea "x"
type textarea "C"
type textarea "x"
type textarea "CO"
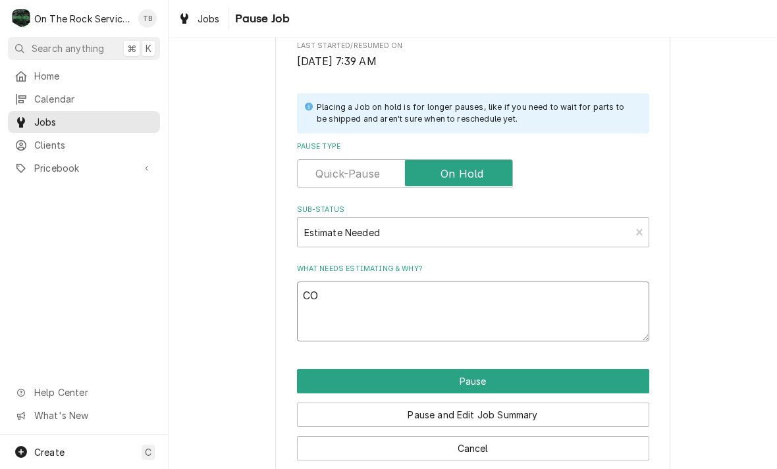
type textarea "x"
type textarea "CONT"
type textarea "x"
type textarea "CONTR"
type textarea "x"
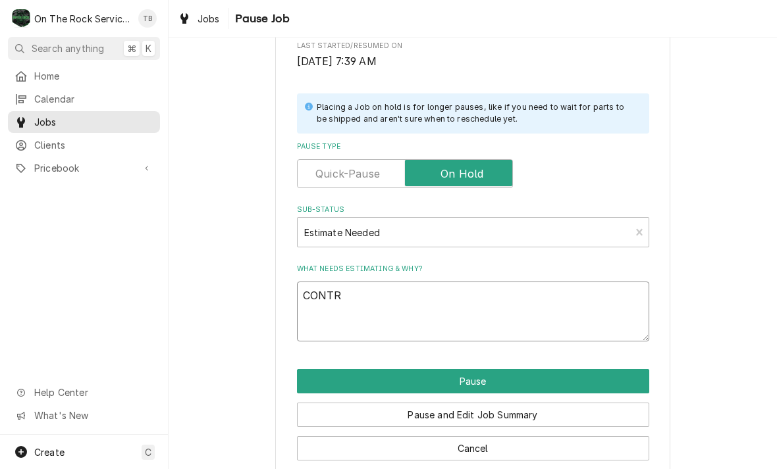
type textarea "CONTRO"
type textarea "x"
type textarea "CONTROL"
type textarea "x"
type textarea "CONTROL"
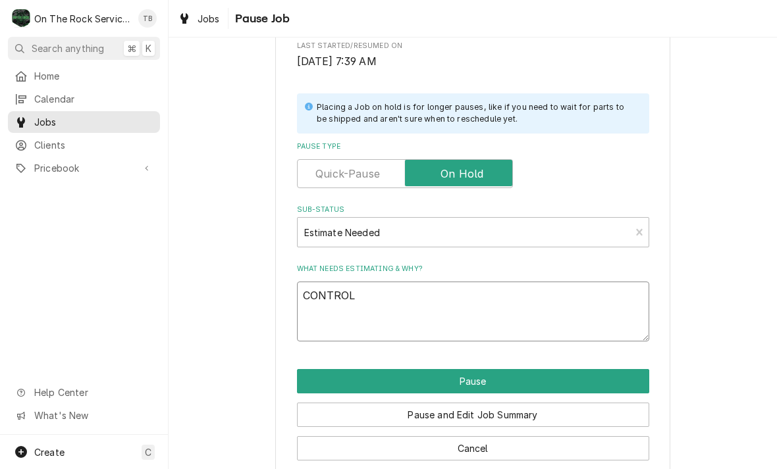
type textarea "x"
type textarea "CONTROL P"
type textarea "x"
type textarea "CONTROL PA"
type textarea "x"
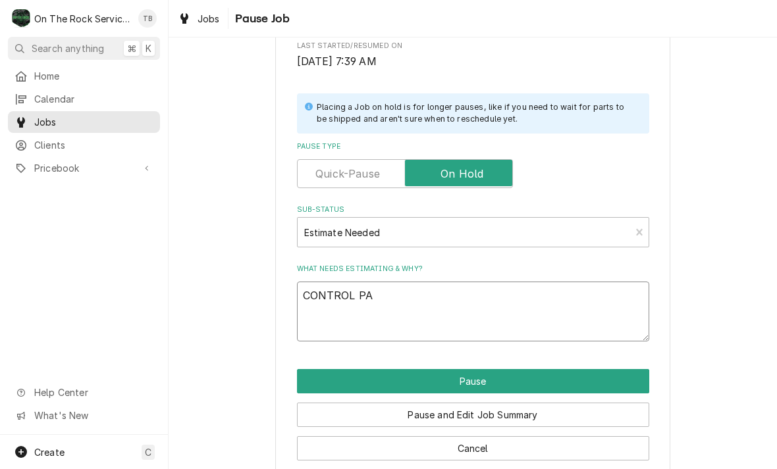
type textarea "CONTROL PAN"
type textarea "x"
type textarea "CONTROL PANE"
type textarea "x"
type textarea "CONTROL PANEL"
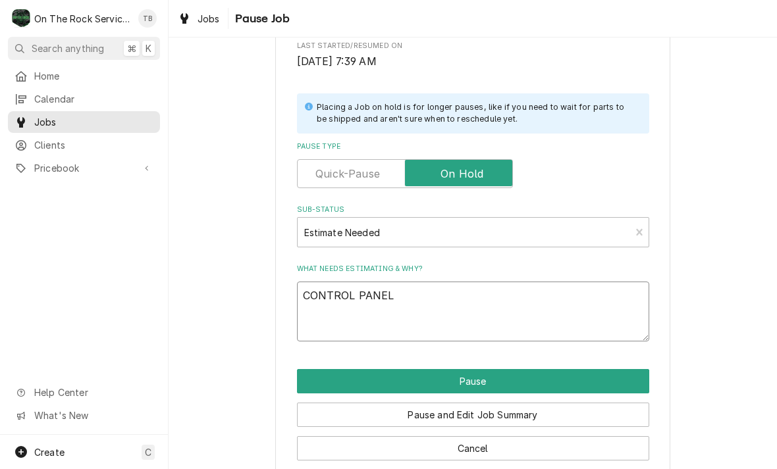
type textarea "x"
type textarea "CONTROL PANEL"
type textarea "x"
type textarea "CONTROL PANEL R"
type textarea "x"
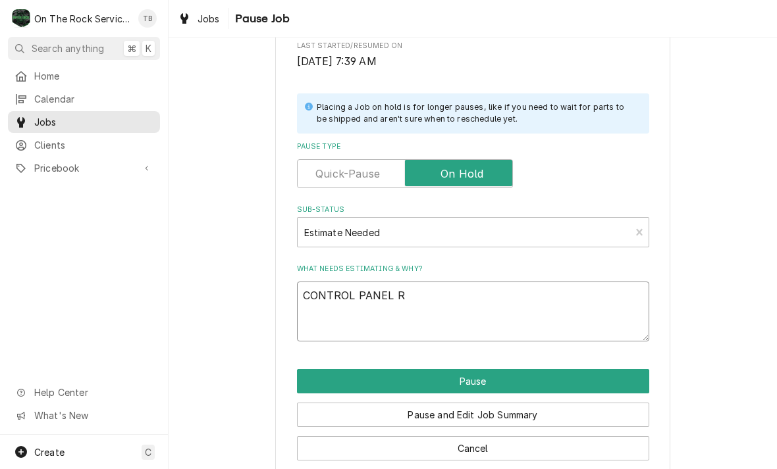
type textarea "CONTROL PANEL RE"
type textarea "x"
type textarea "CONTROL PANEL RET"
type textarea "x"
type textarea "CONTROL PANEL RETR"
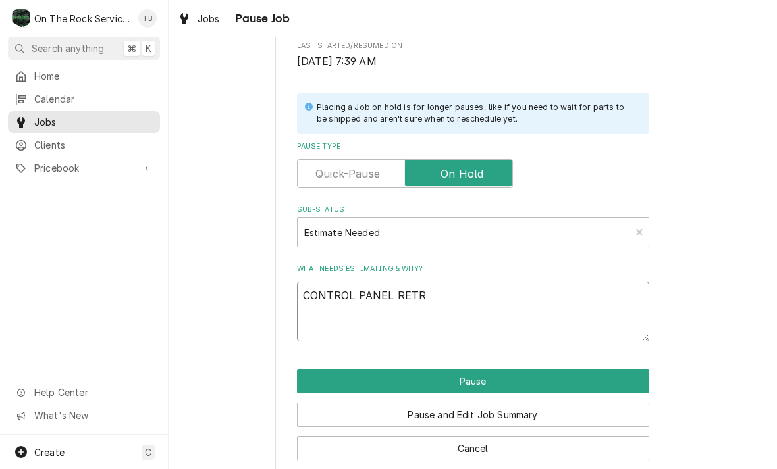
type textarea "x"
type textarea "CONTROL PANEL RETRO"
type textarea "x"
type textarea "CONTROL PANEL RETROF"
type textarea "x"
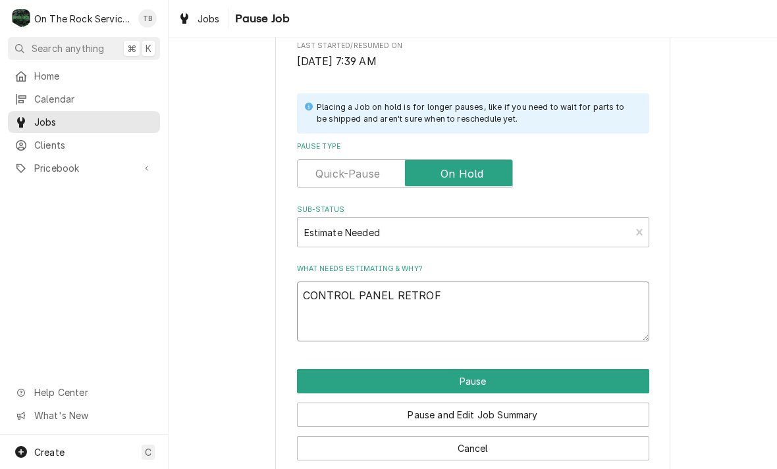
type textarea "CONTROL PANEL RETROFI"
type textarea "x"
type textarea "CONTROL PANEL RETROFIT"
type textarea "x"
type textarea "CONTROL PANEL RETROFIT"
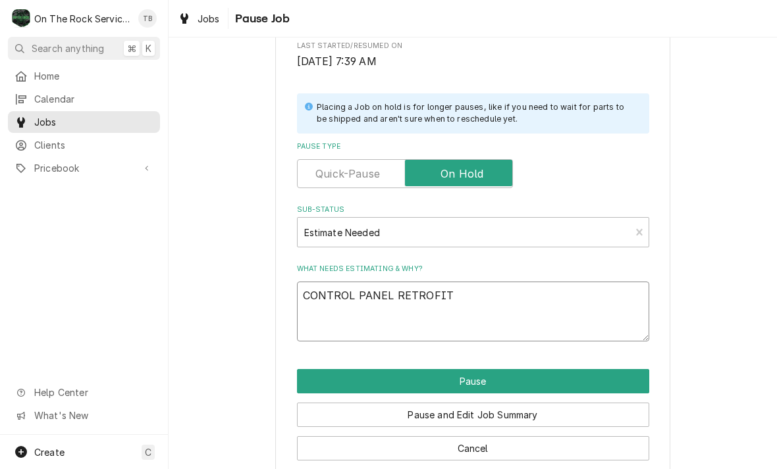
type textarea "x"
type textarea "CONTROL PANEL RETROFIT U"
type textarea "x"
type textarea "CONTROL PANEL RETROFIT UP"
type textarea "x"
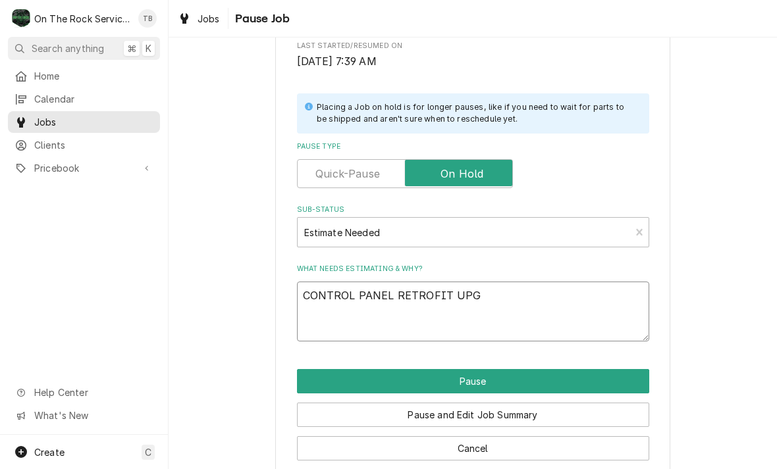
type textarea "CONTROL PANEL RETROFIT UPGR"
type textarea "x"
type textarea "CONTROL PANEL RETROFIT UPGRA"
type textarea "x"
type textarea "CONTROL PANEL RETROFIT UPGRAD"
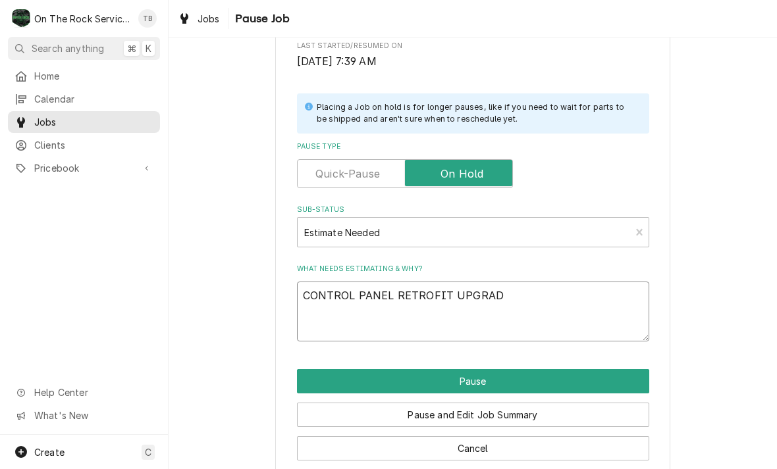
type textarea "x"
type textarea "CONTROL PANEL RETROFIT UPGRADE"
type textarea "x"
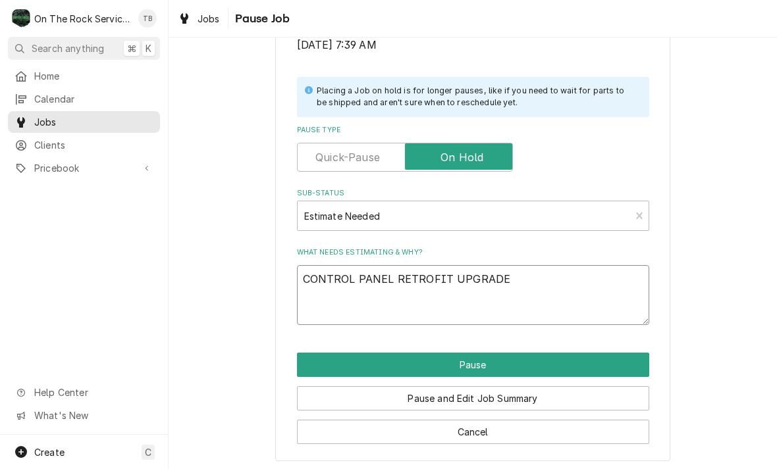
scroll to position [265, 0]
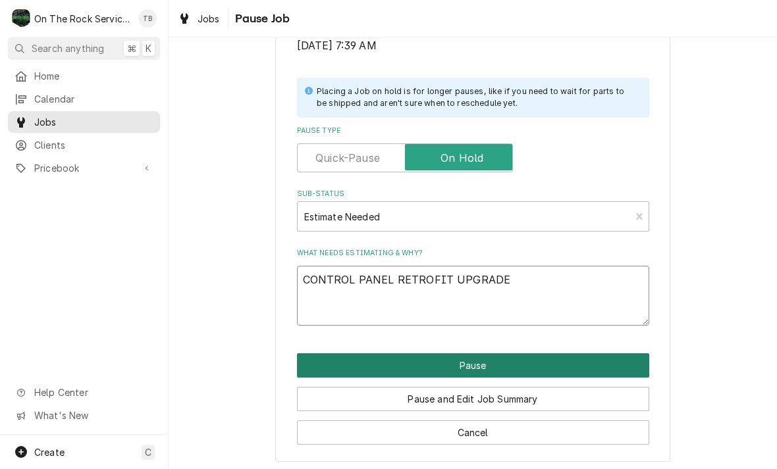
type textarea "CONTROL PANEL RETROFIT UPGRADE"
click at [491, 364] on button "Pause" at bounding box center [473, 365] width 352 height 24
type textarea "x"
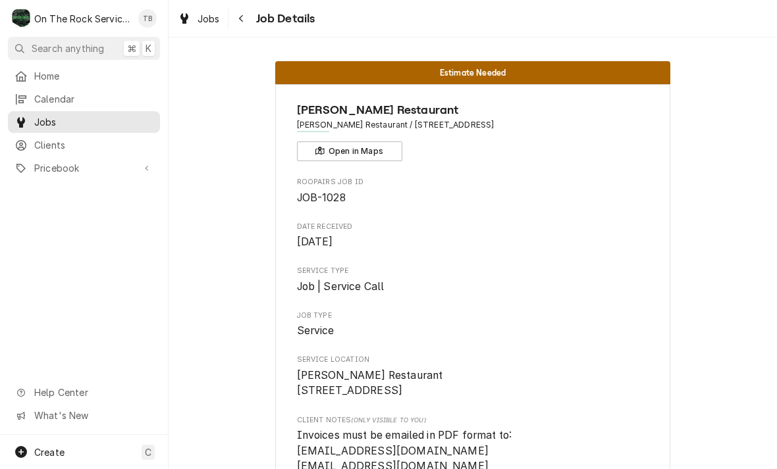
click at [259, 25] on div "Job Details" at bounding box center [273, 18] width 84 height 21
click at [250, 17] on button "Navigate back" at bounding box center [241, 18] width 21 height 21
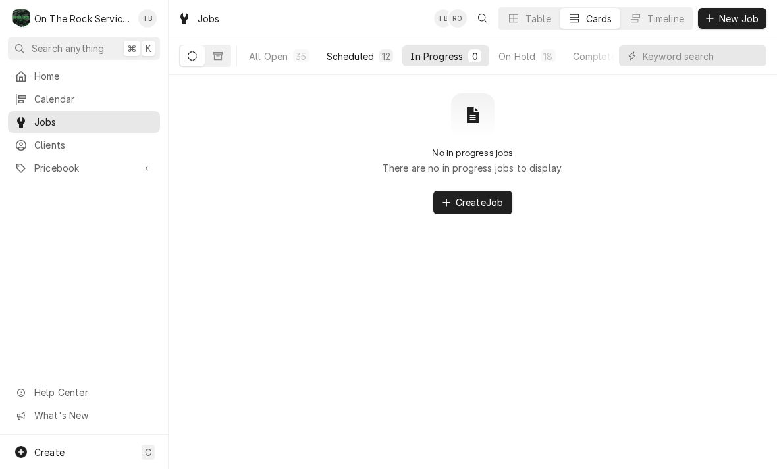
click at [336, 56] on div "Scheduled" at bounding box center [349, 56] width 47 height 14
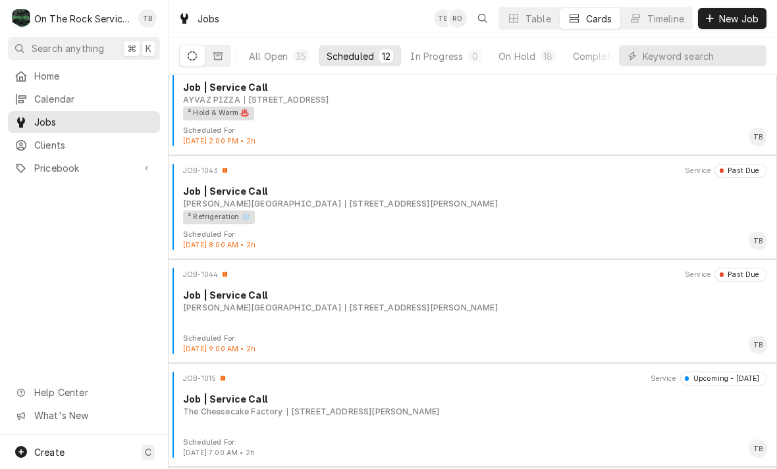
scroll to position [232, 0]
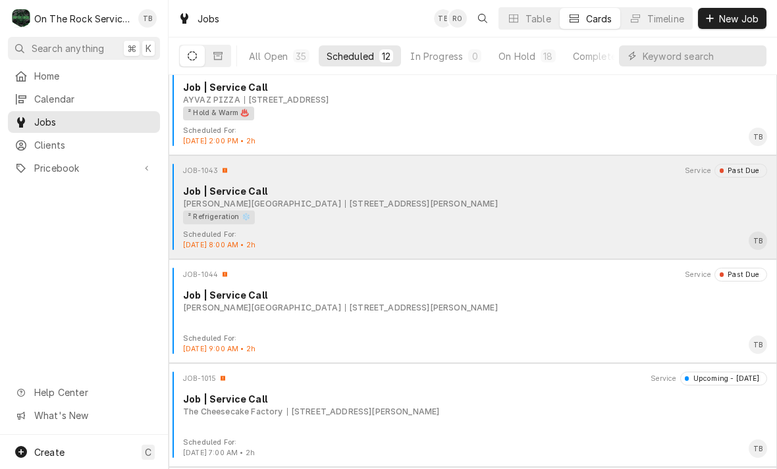
click at [543, 219] on div "² Refrigeration ❄️" at bounding box center [470, 218] width 575 height 14
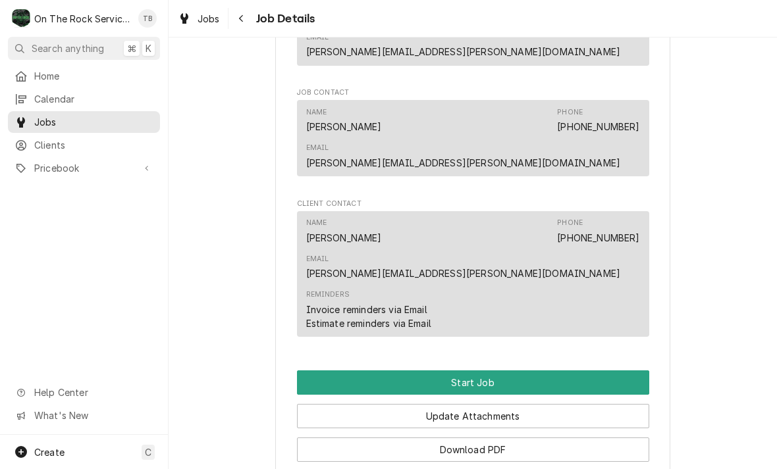
scroll to position [925, 0]
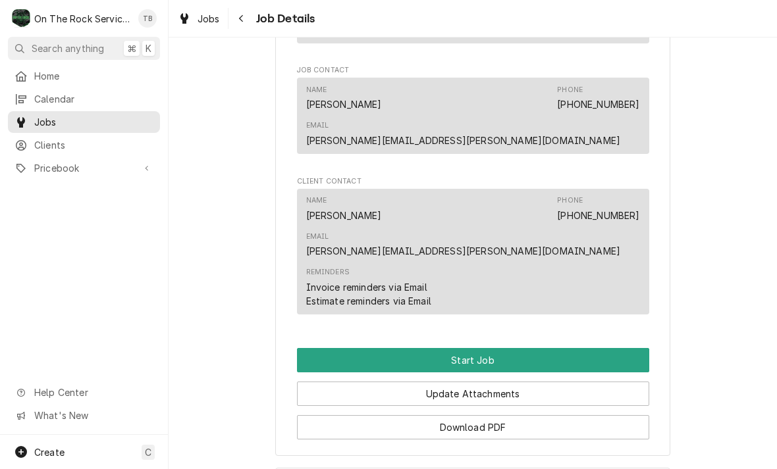
click at [502, 348] on button "Start Job" at bounding box center [473, 360] width 352 height 24
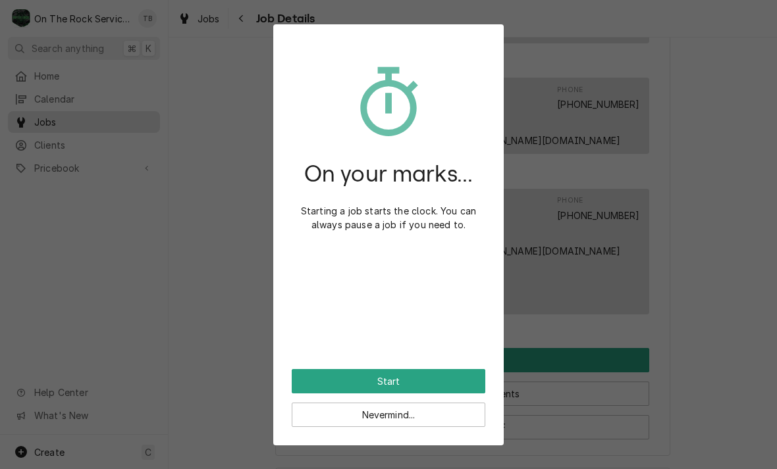
click at [456, 374] on button "Start" at bounding box center [389, 381] width 194 height 24
